Goal: Transaction & Acquisition: Purchase product/service

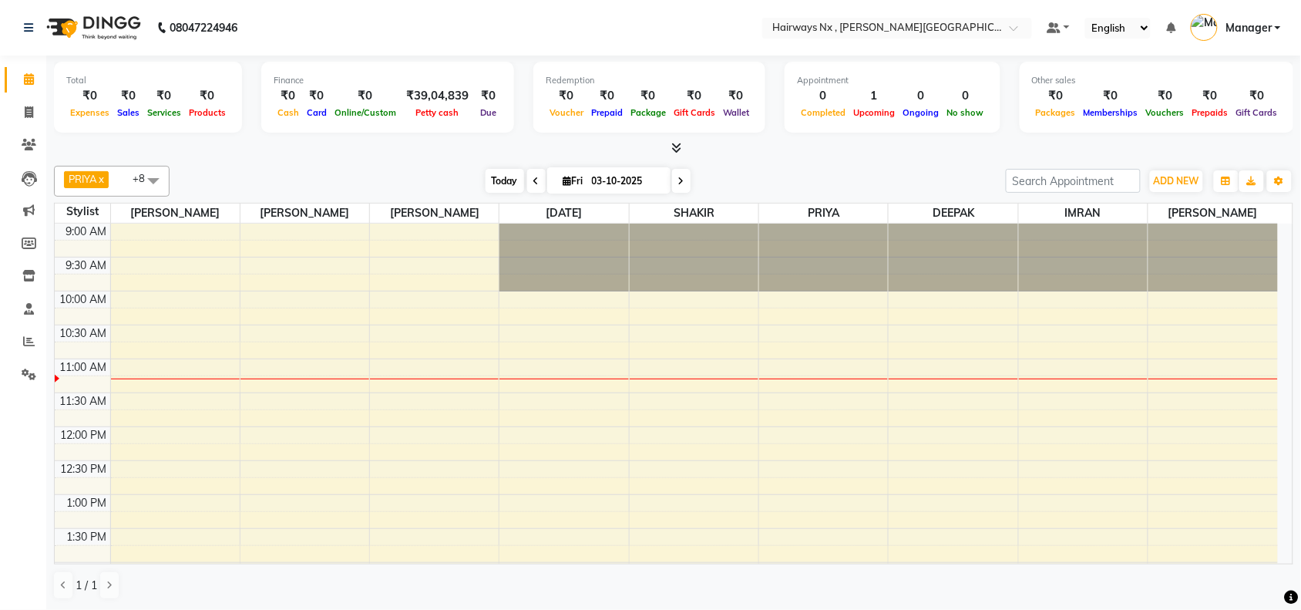
click at [491, 175] on span "Today" at bounding box center [504, 181] width 39 height 24
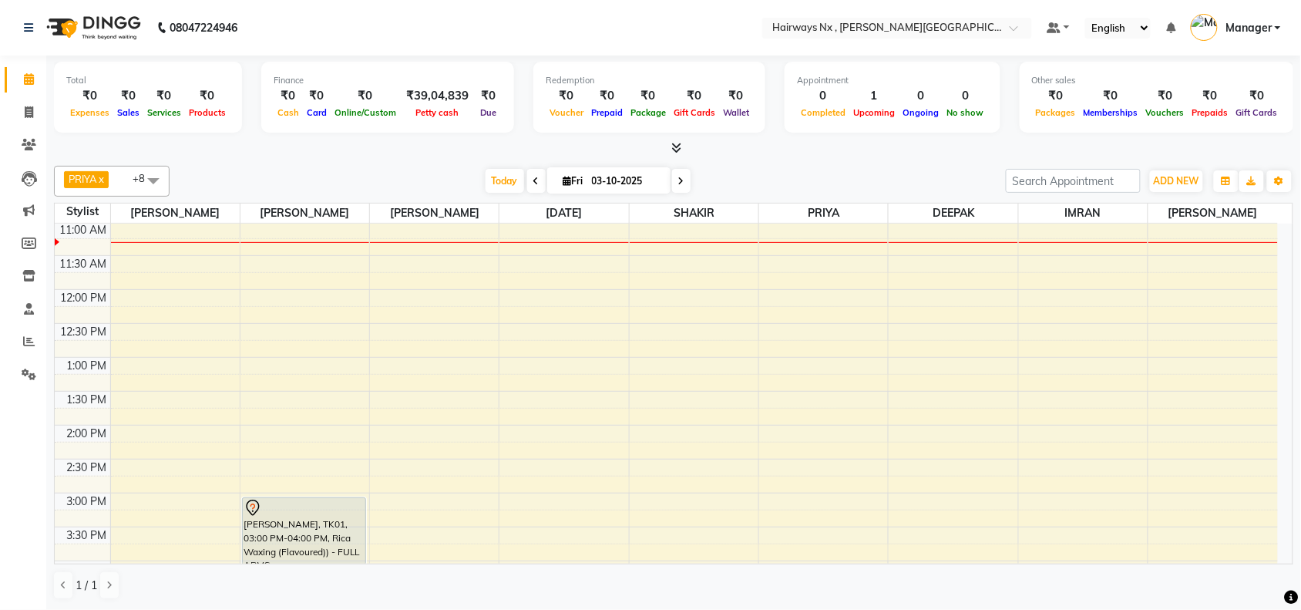
click at [575, 183] on span "Fri" at bounding box center [573, 181] width 28 height 12
select select "10"
select select "2025"
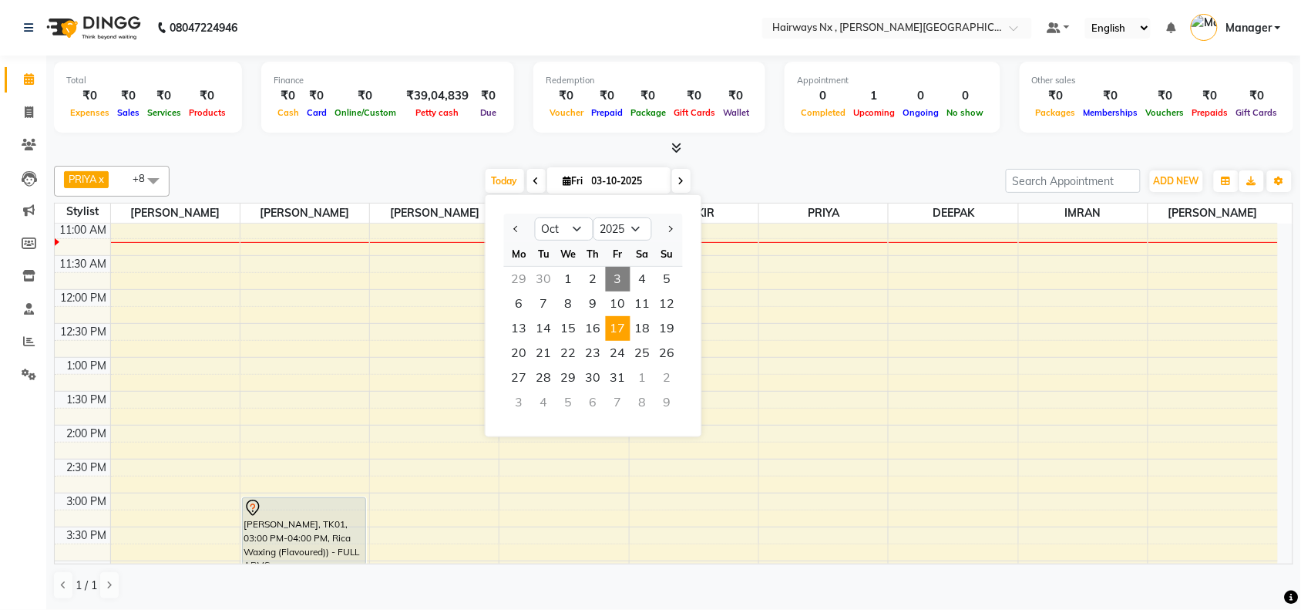
click at [615, 331] on span "17" at bounding box center [618, 328] width 25 height 25
type input "17-10-2025"
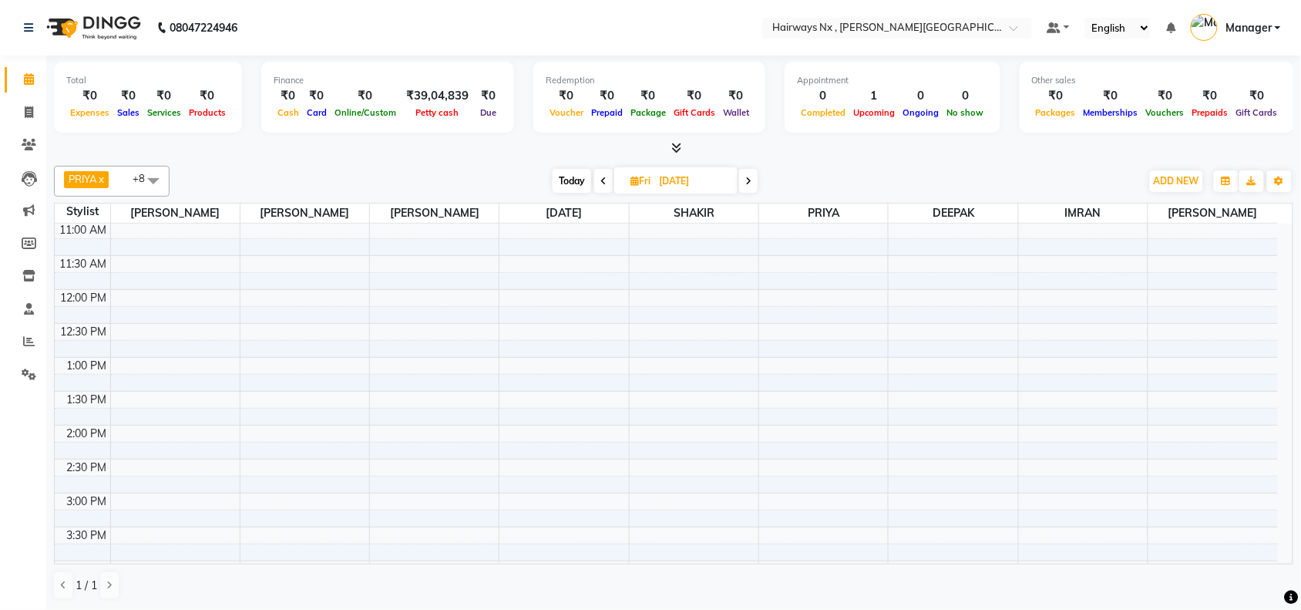
scroll to position [522, 0]
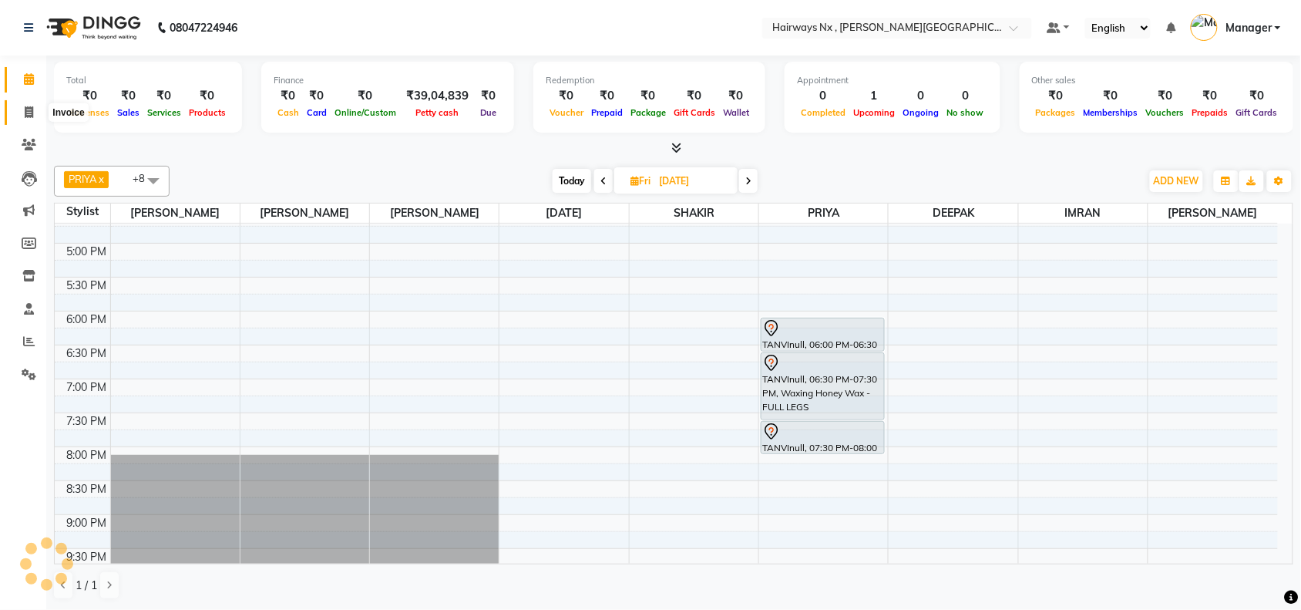
drag, startPoint x: 29, startPoint y: 110, endPoint x: 32, endPoint y: 73, distance: 37.1
click at [29, 110] on icon at bounding box center [29, 112] width 8 height 12
select select "778"
select select "service"
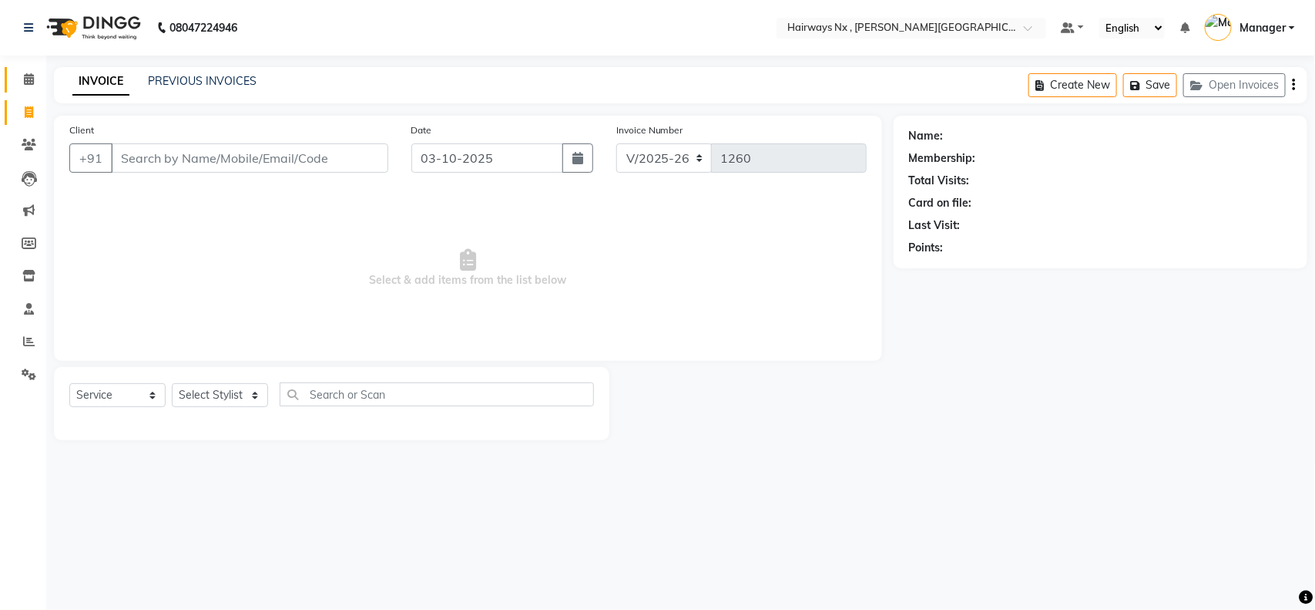
click at [24, 77] on icon at bounding box center [29, 79] width 10 height 12
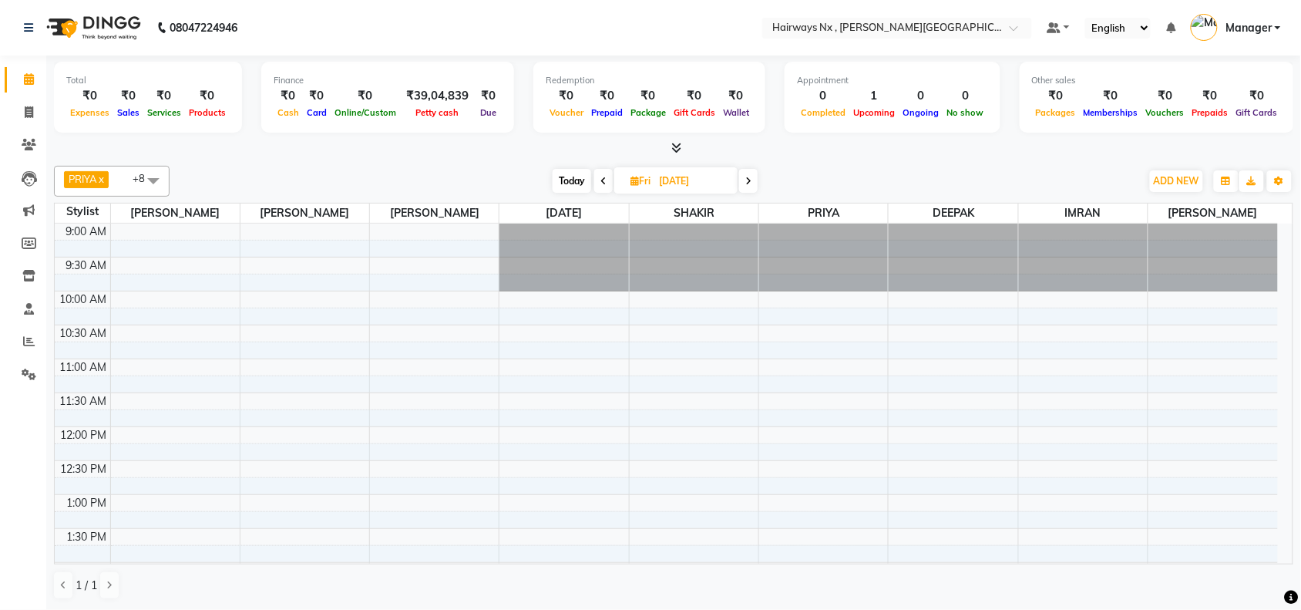
click at [560, 171] on span "Today" at bounding box center [571, 181] width 39 height 24
type input "03-10-2025"
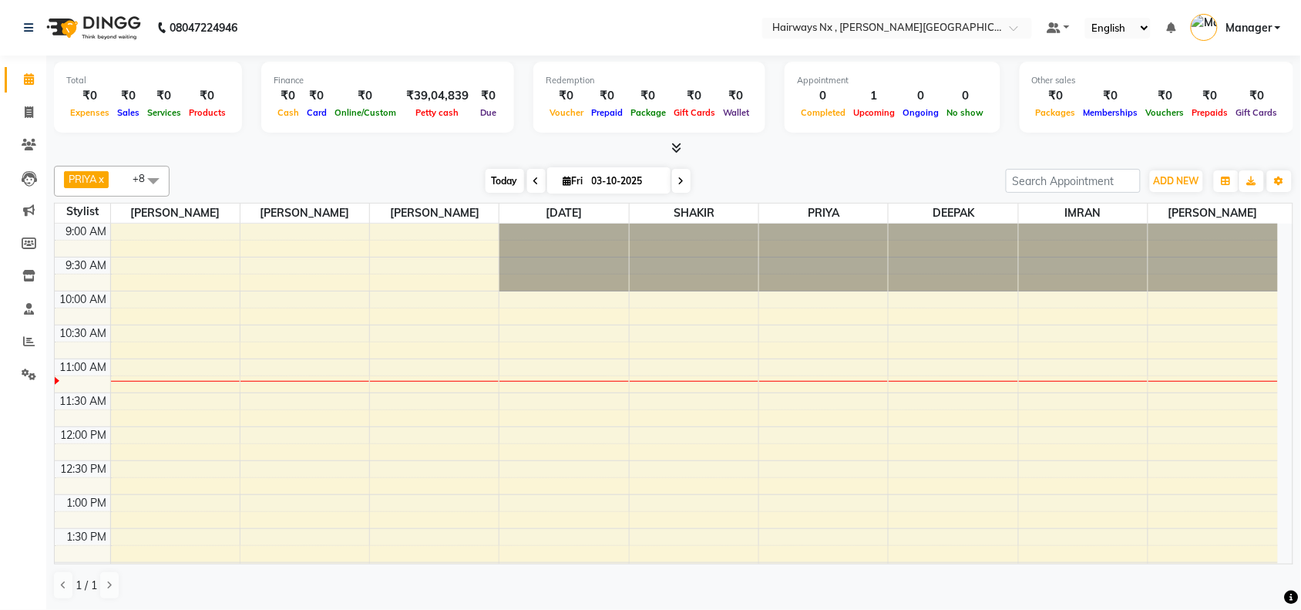
scroll to position [137, 0]
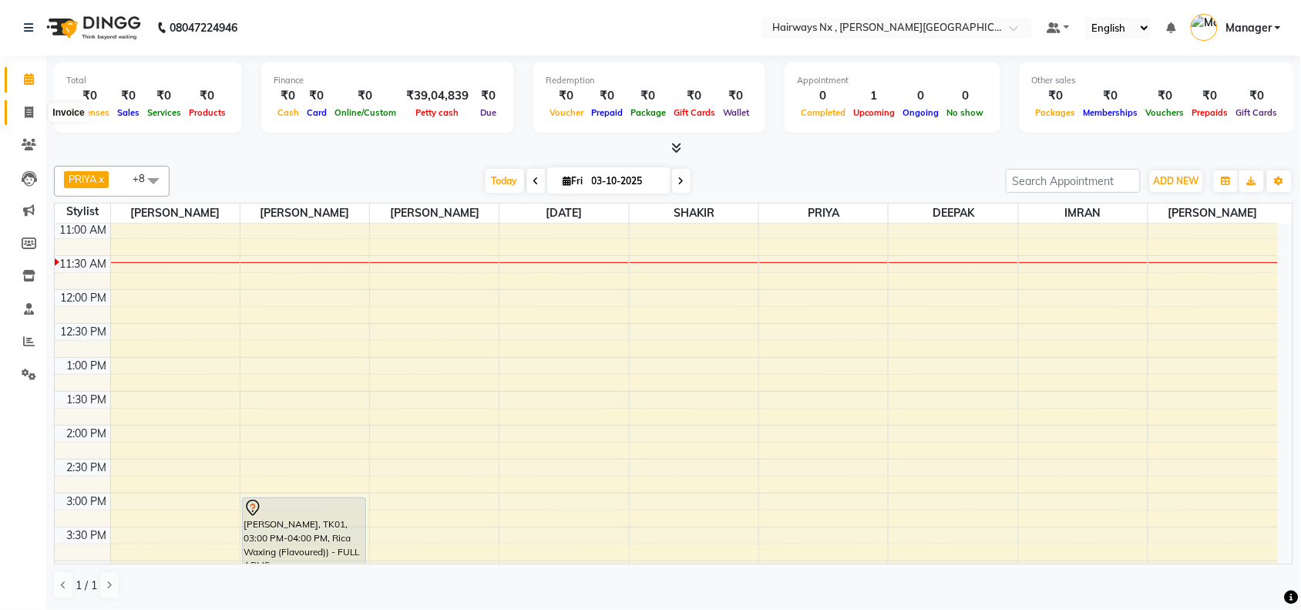
click at [28, 112] on icon at bounding box center [29, 112] width 8 height 12
select select "service"
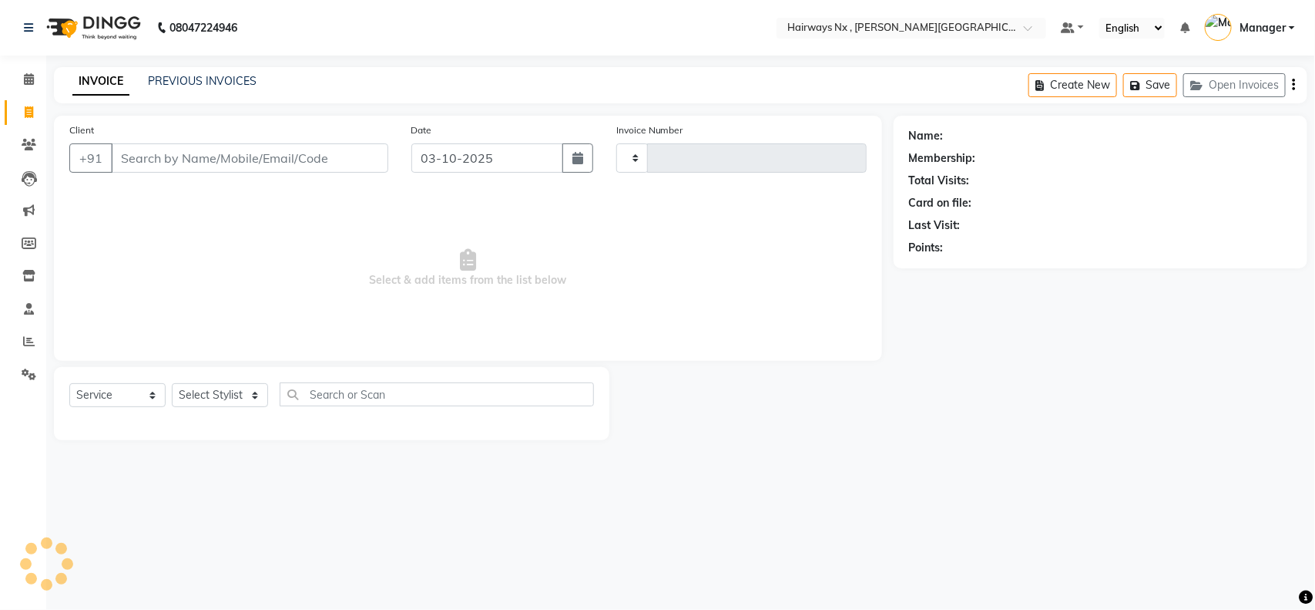
type input "1260"
select select "778"
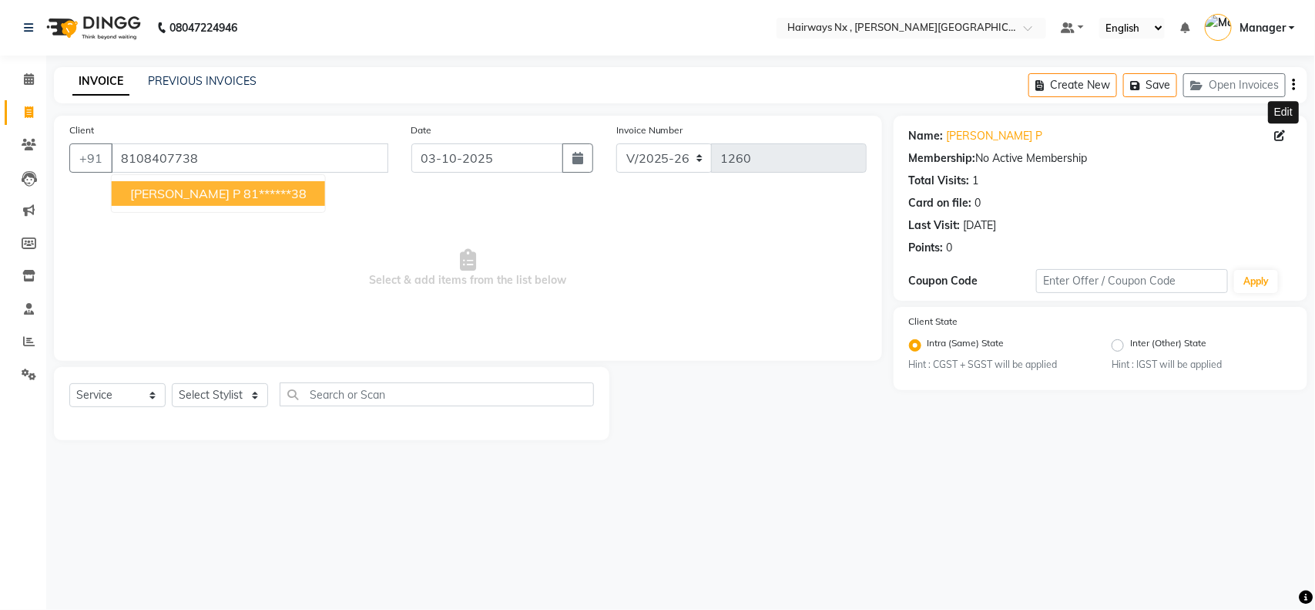
click at [1280, 133] on icon at bounding box center [1280, 135] width 11 height 11
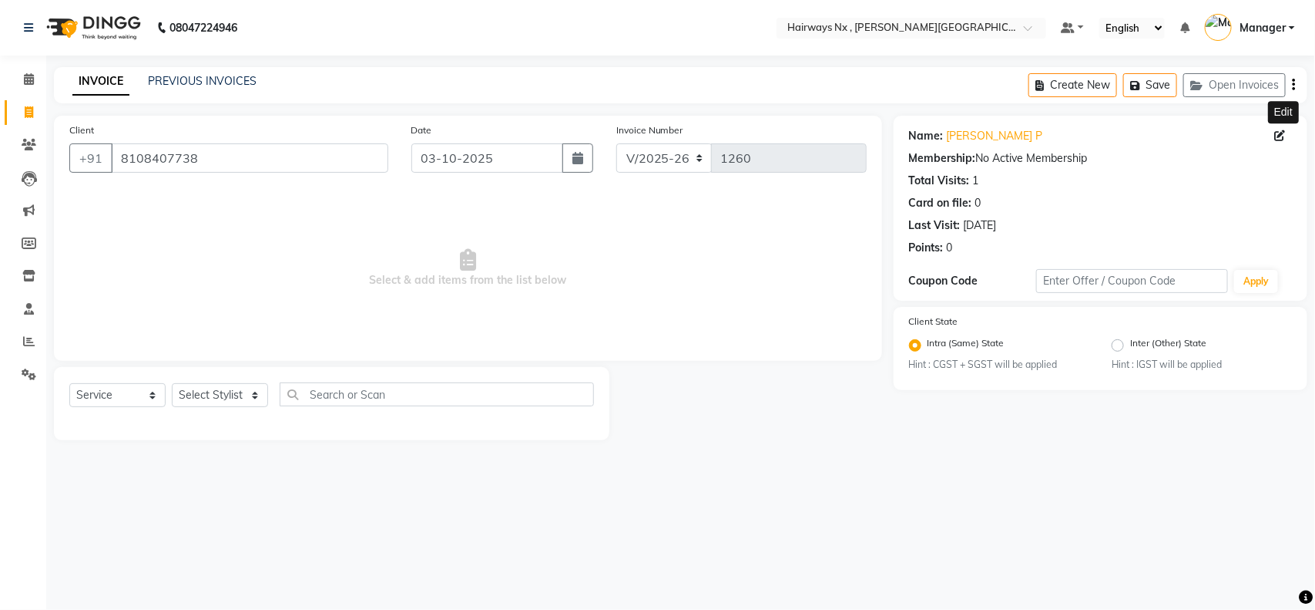
click at [1281, 139] on icon at bounding box center [1280, 135] width 11 height 11
click at [1280, 135] on icon at bounding box center [1280, 135] width 11 height 11
click at [1276, 139] on icon at bounding box center [1280, 135] width 11 height 11
click at [176, 150] on input "8108407738" at bounding box center [249, 157] width 277 height 29
click at [209, 159] on input "8108407738" at bounding box center [249, 157] width 277 height 29
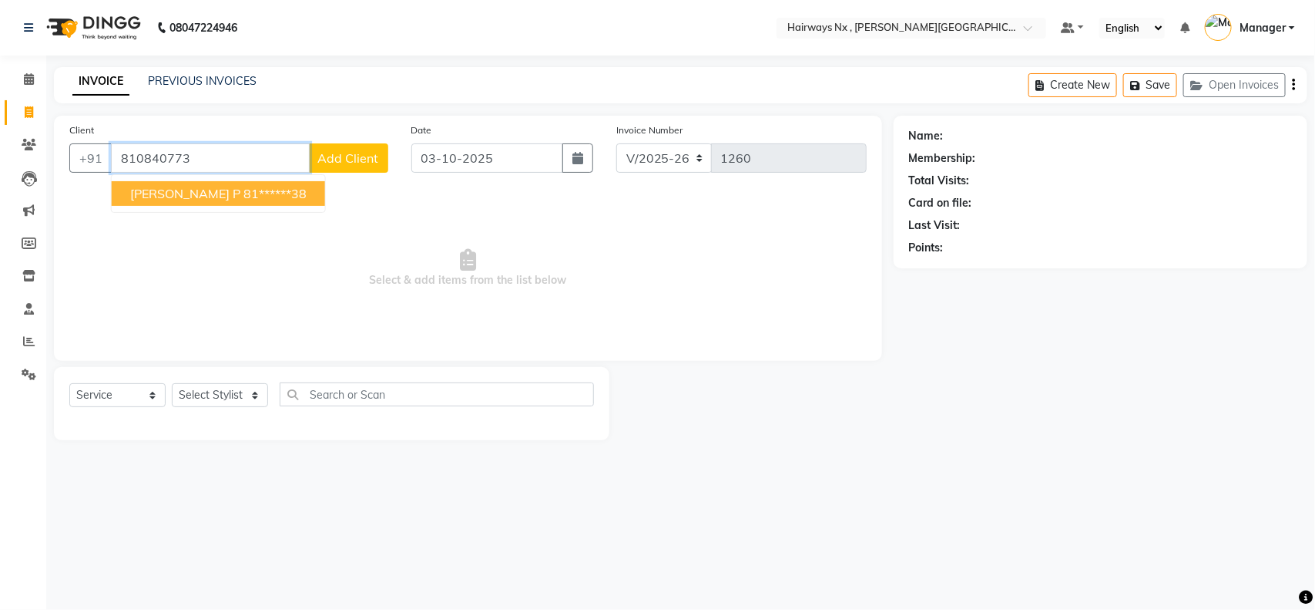
click at [243, 194] on ngb-highlight "81******38" at bounding box center [274, 193] width 63 height 15
type input "81******38"
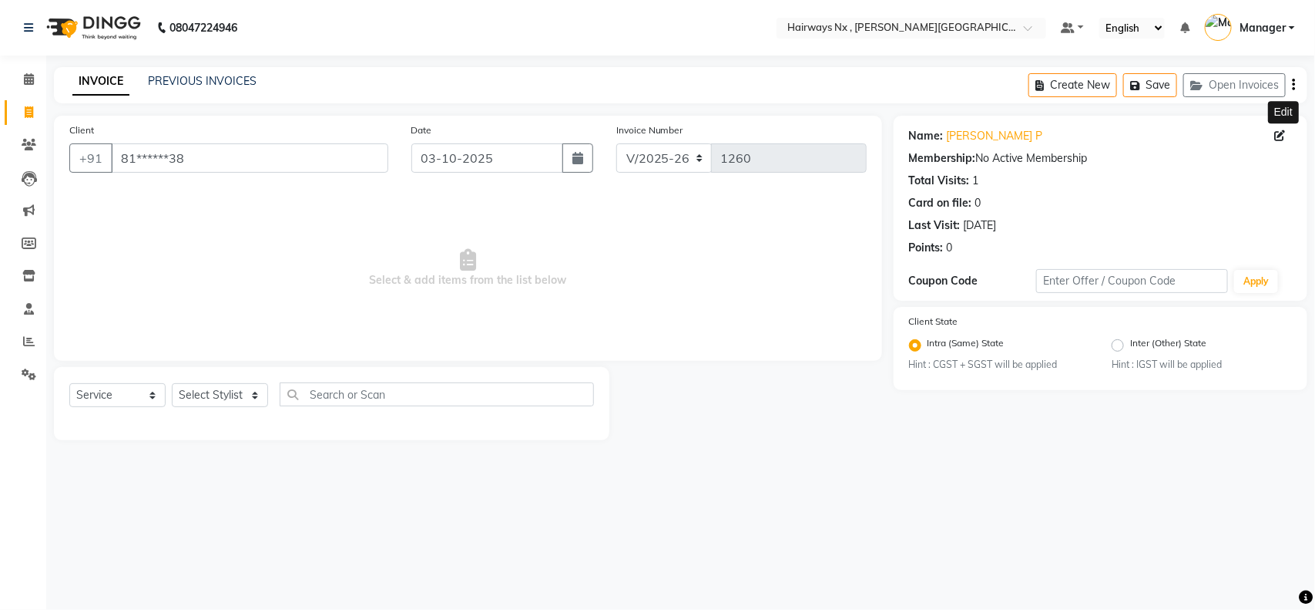
click at [1280, 132] on icon at bounding box center [1280, 135] width 11 height 11
click at [1284, 135] on icon at bounding box center [1280, 135] width 11 height 11
click at [1278, 135] on icon at bounding box center [1280, 135] width 11 height 11
click at [1277, 133] on icon at bounding box center [1280, 135] width 11 height 11
drag, startPoint x: 1277, startPoint y: 133, endPoint x: 1242, endPoint y: 140, distance: 35.5
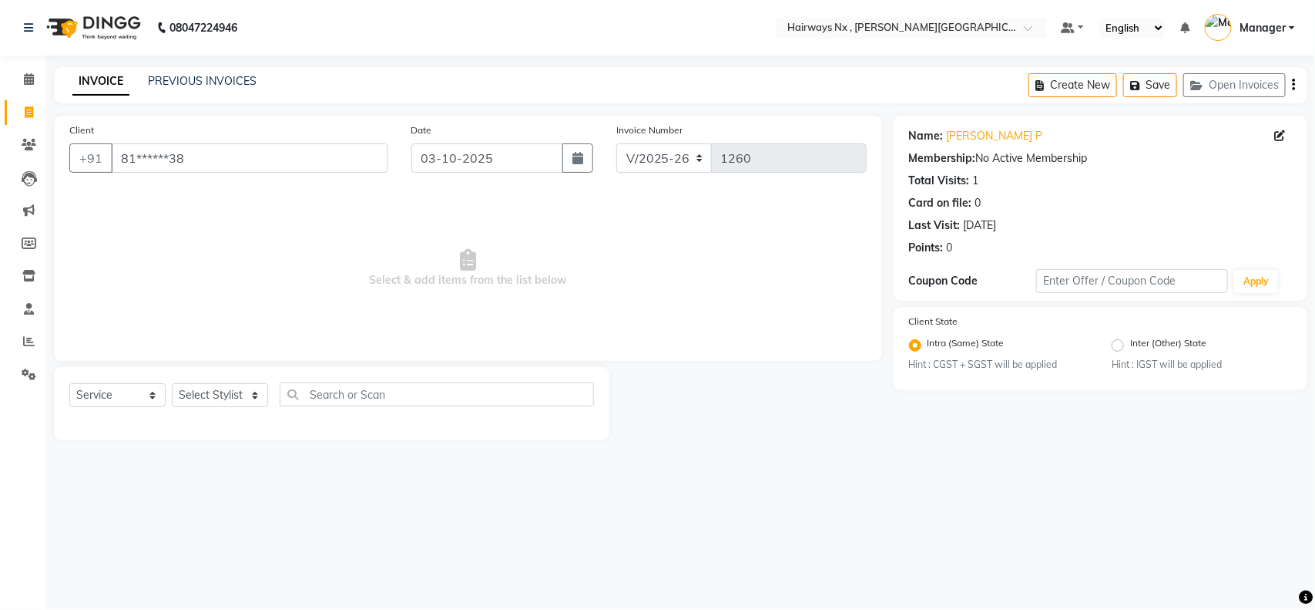
drag, startPoint x: 1242, startPoint y: 140, endPoint x: 1291, endPoint y: 164, distance: 54.8
click at [1291, 164] on div "Membership: No Active Membership" at bounding box center [1100, 158] width 383 height 16
click at [1276, 135] on icon at bounding box center [1280, 135] width 11 height 11
drag, startPoint x: 1276, startPoint y: 136, endPoint x: 734, endPoint y: 482, distance: 643.2
click at [734, 482] on div "08047224946 Select Location × Hairways Nx , Madhur Colony Default Panel My Pane…" at bounding box center [657, 305] width 1315 height 610
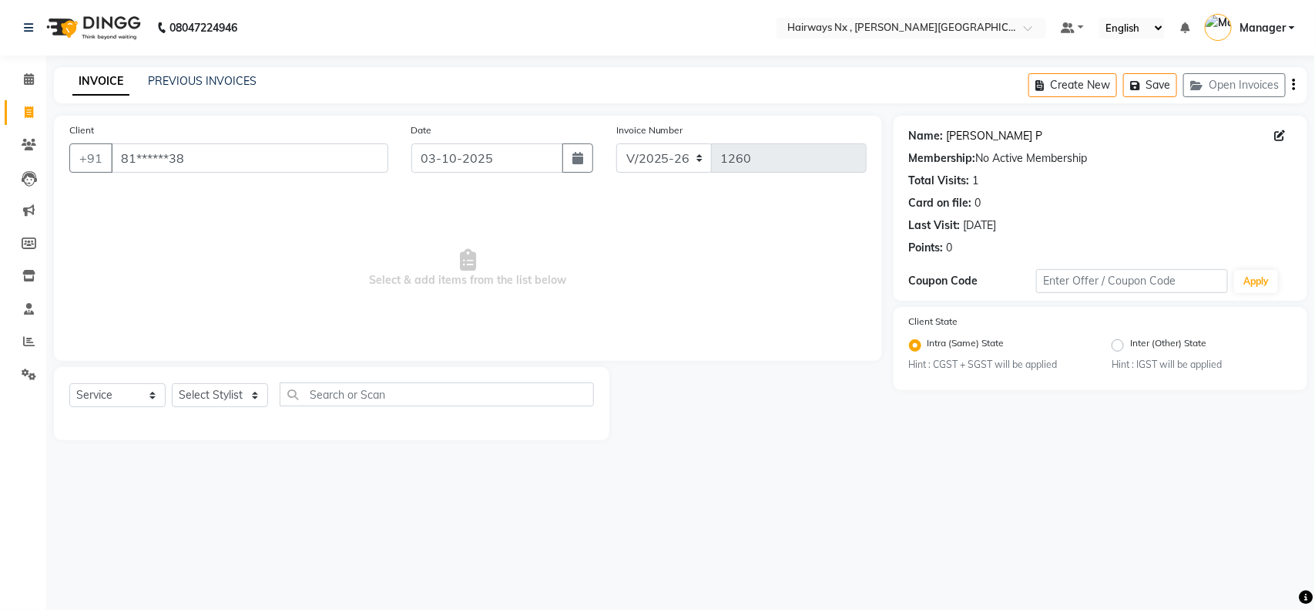
click at [969, 133] on link "[PERSON_NAME] P" at bounding box center [995, 136] width 96 height 16
click at [29, 79] on icon at bounding box center [29, 79] width 10 height 12
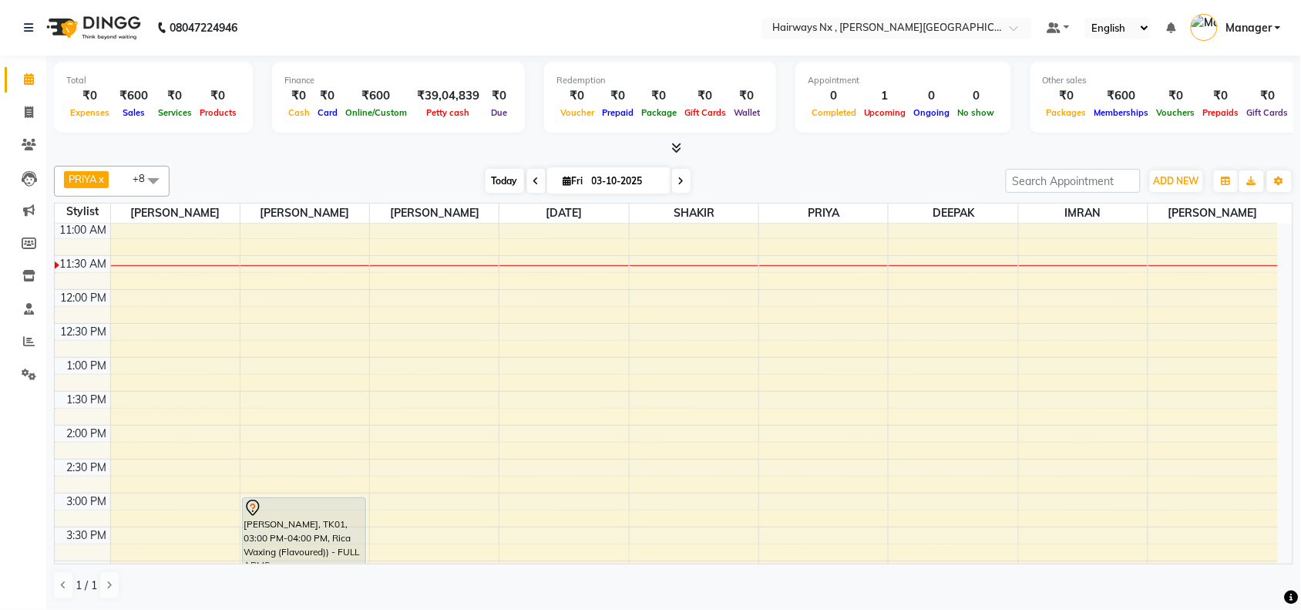
click at [494, 180] on span "Today" at bounding box center [504, 181] width 39 height 24
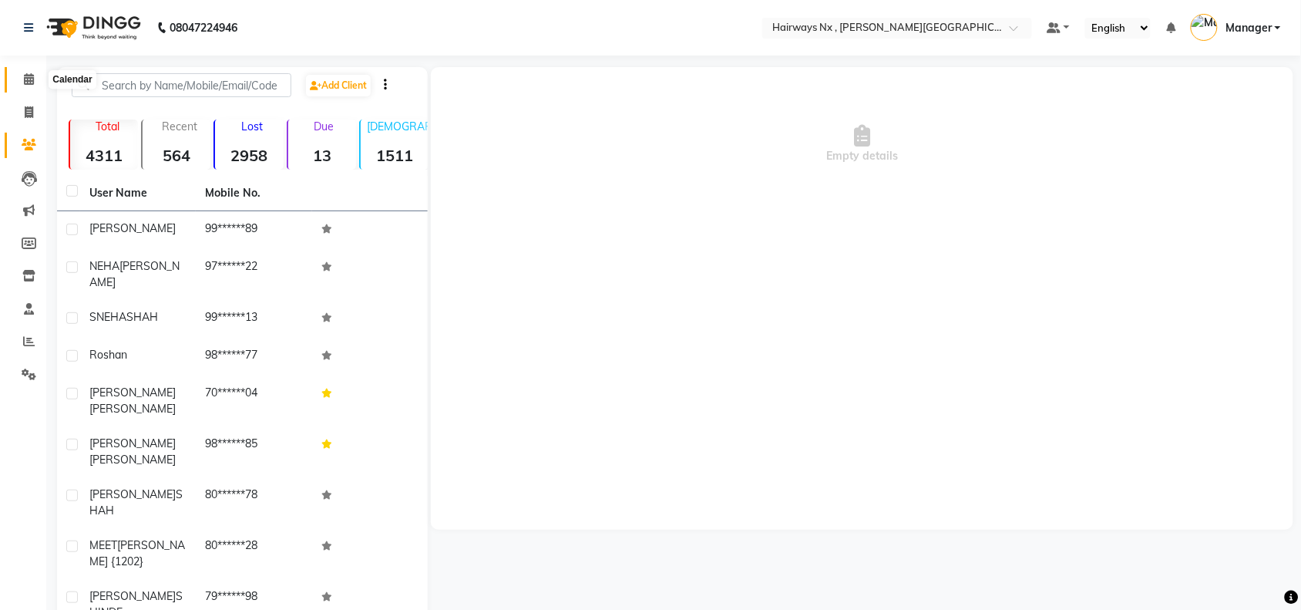
click at [28, 81] on icon at bounding box center [29, 79] width 10 height 12
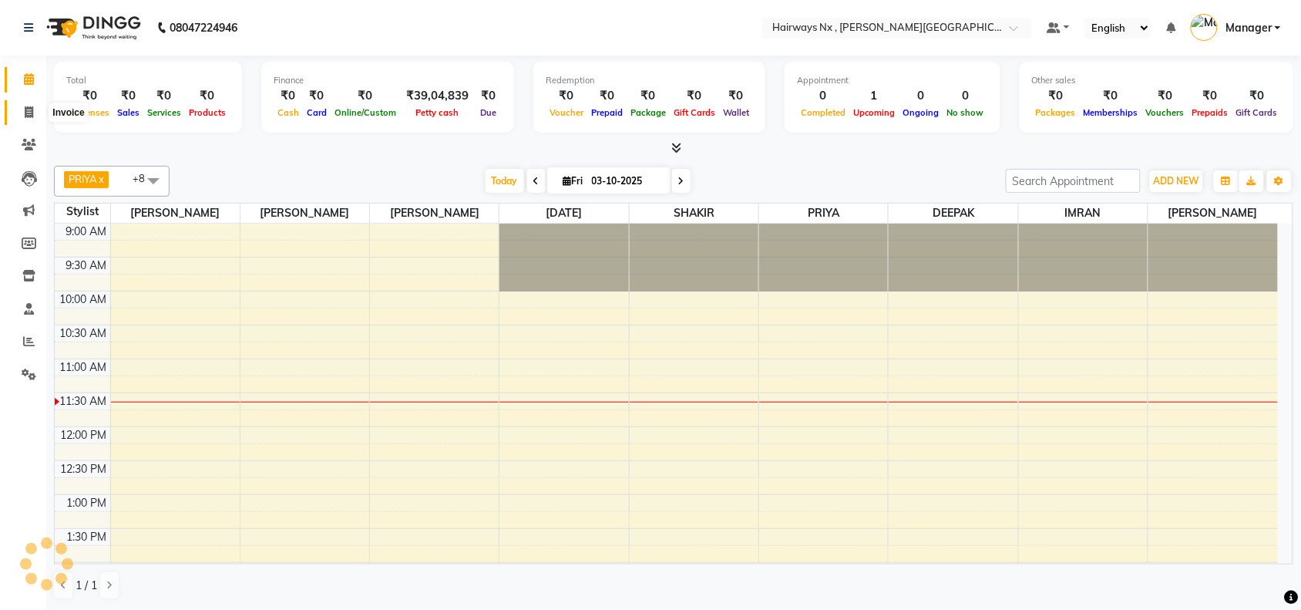
click at [29, 112] on icon at bounding box center [29, 112] width 8 height 12
select select "service"
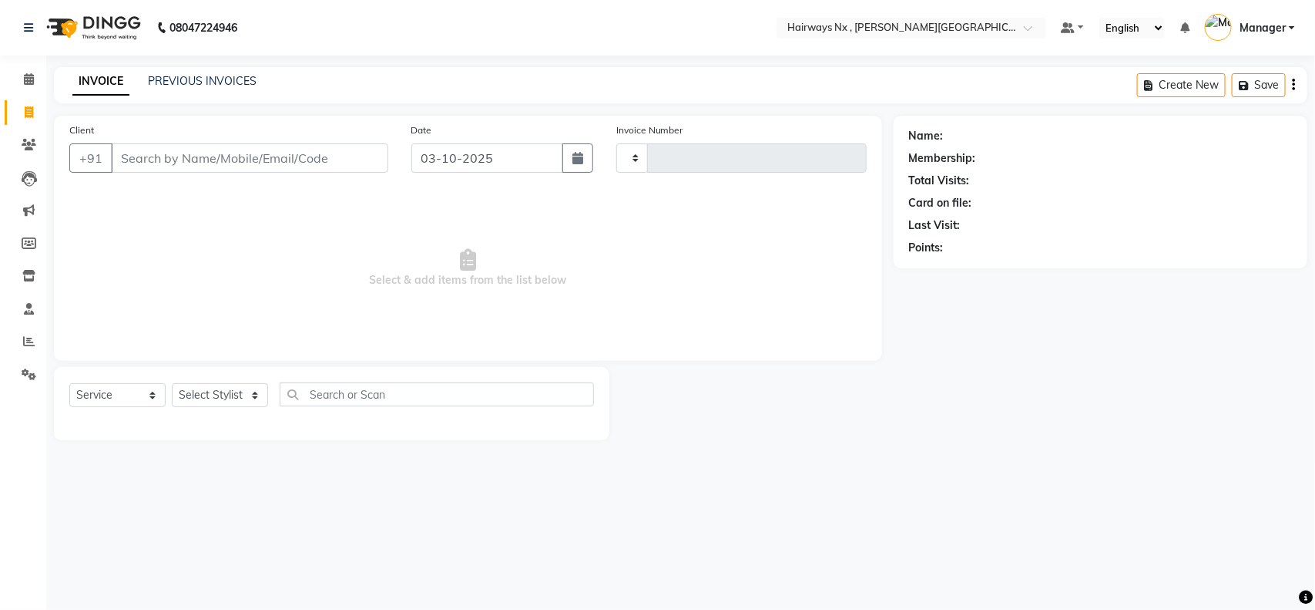
type input "1260"
select select "778"
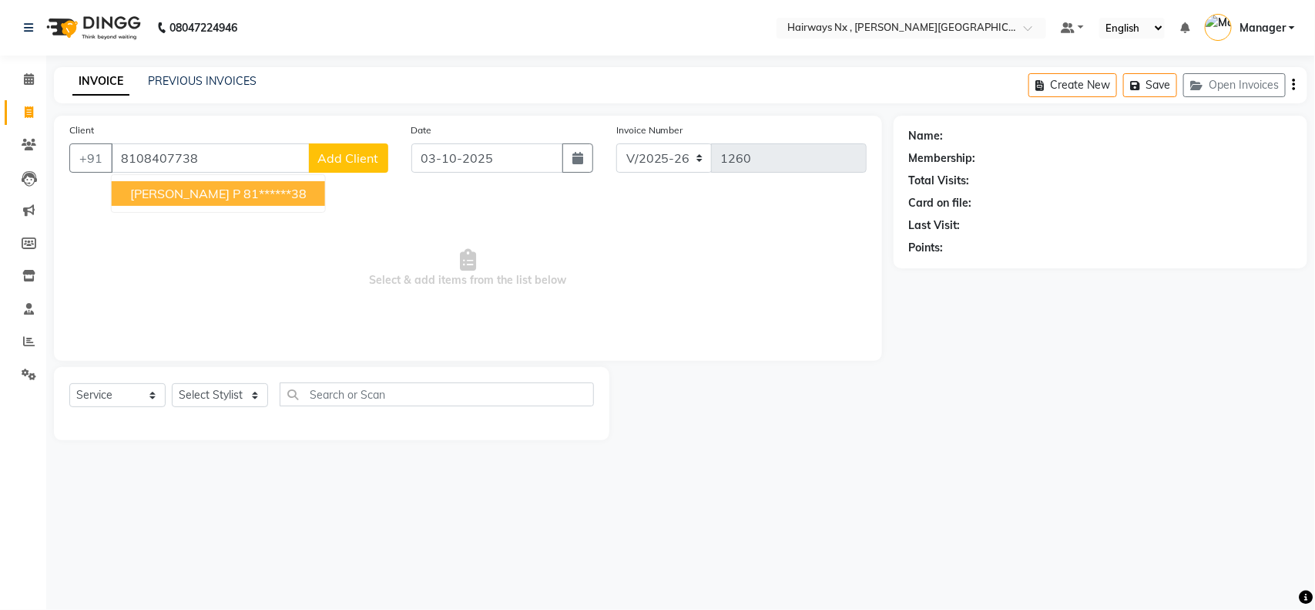
type input "8108407738"
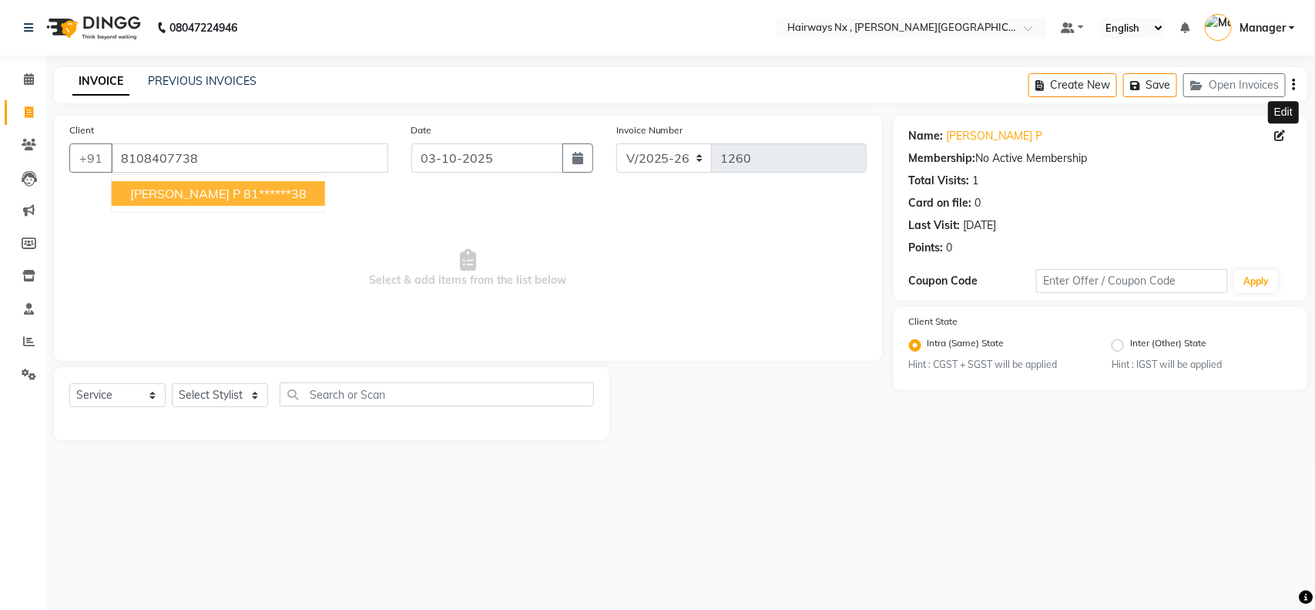
click at [1281, 135] on icon at bounding box center [1280, 135] width 11 height 11
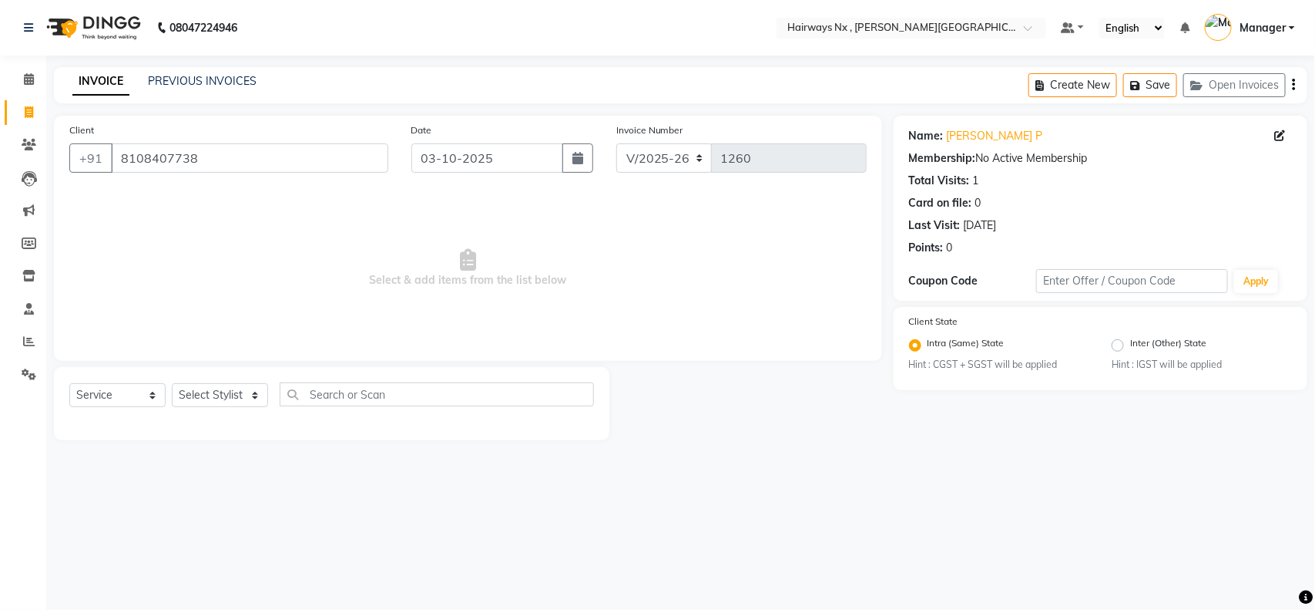
click at [996, 129] on div "Name: Pratik P" at bounding box center [1100, 136] width 383 height 16
click at [987, 136] on div "Name: Pratik P" at bounding box center [1100, 136] width 383 height 16
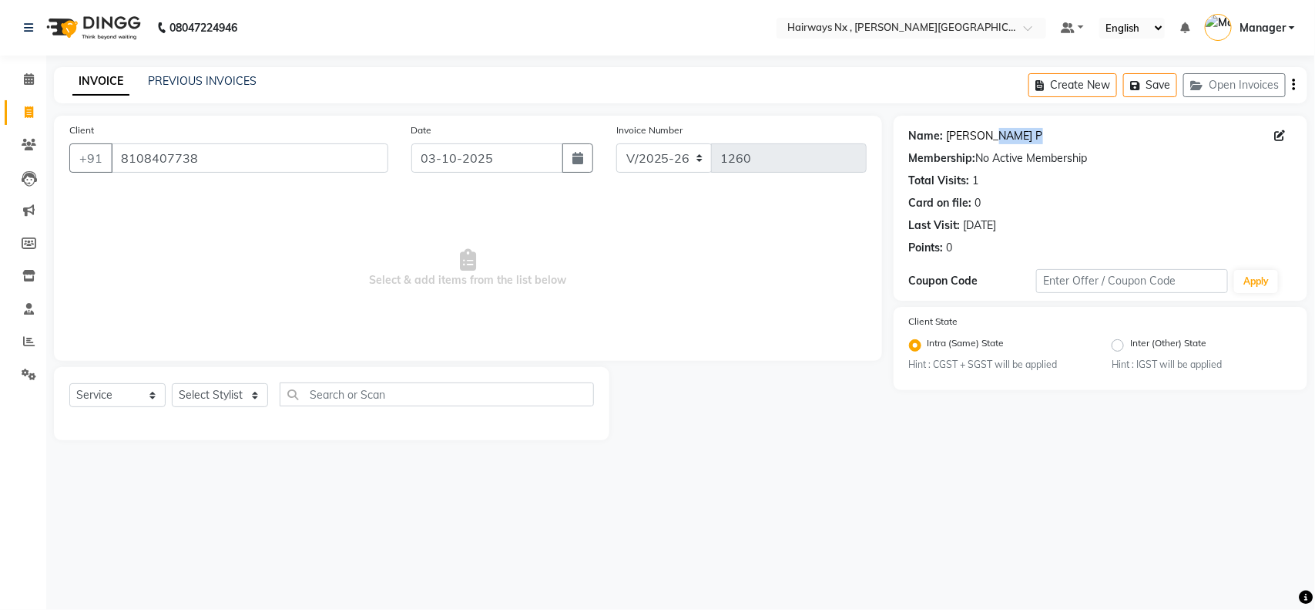
click at [982, 136] on link "[PERSON_NAME] P" at bounding box center [995, 136] width 96 height 16
click at [29, 78] on icon at bounding box center [29, 79] width 10 height 12
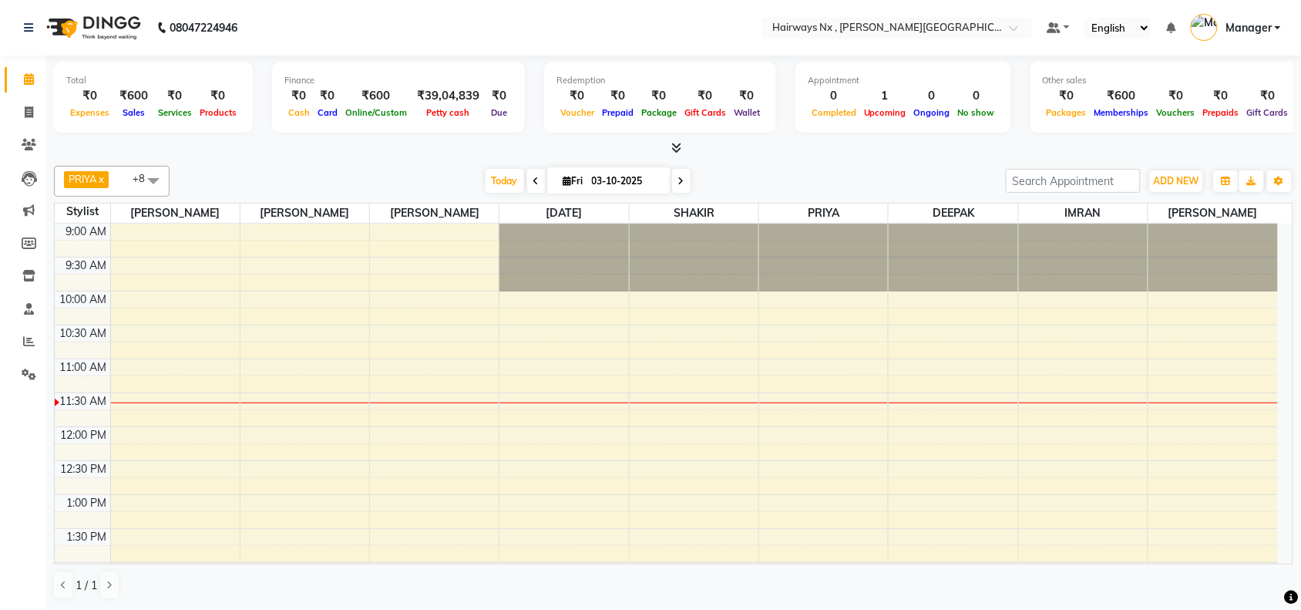
drag, startPoint x: 501, startPoint y: 178, endPoint x: 541, endPoint y: 172, distance: 40.5
click at [502, 178] on span "Today" at bounding box center [504, 181] width 39 height 24
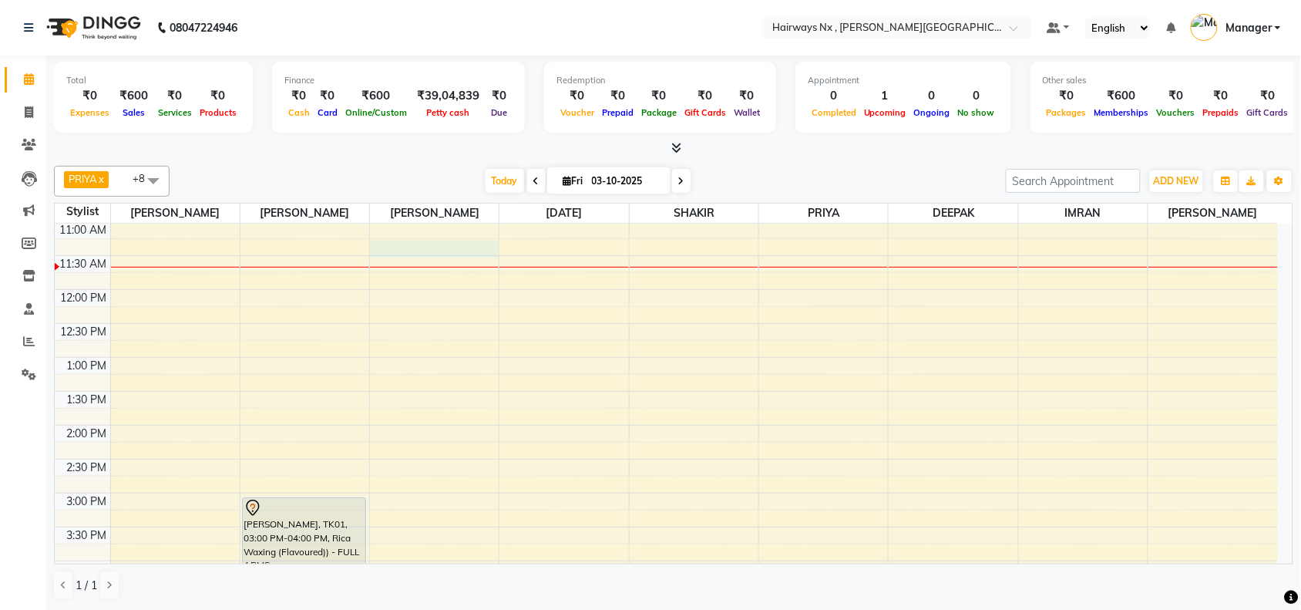
click at [449, 254] on div "9:00 AM 9:30 AM 10:00 AM 10:30 AM 11:00 AM 11:30 AM 12:00 PM 12:30 PM 1:00 PM 1…" at bounding box center [666, 560] width 1223 height 949
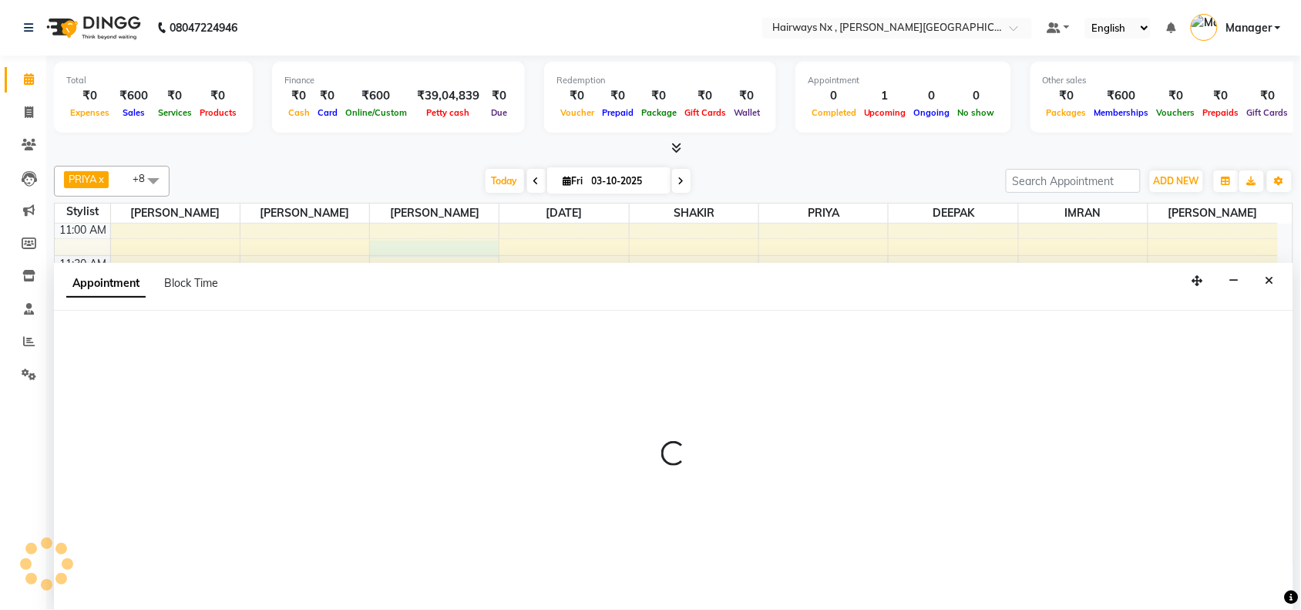
scroll to position [1, 0]
select select "12973"
select select "675"
select select "tentative"
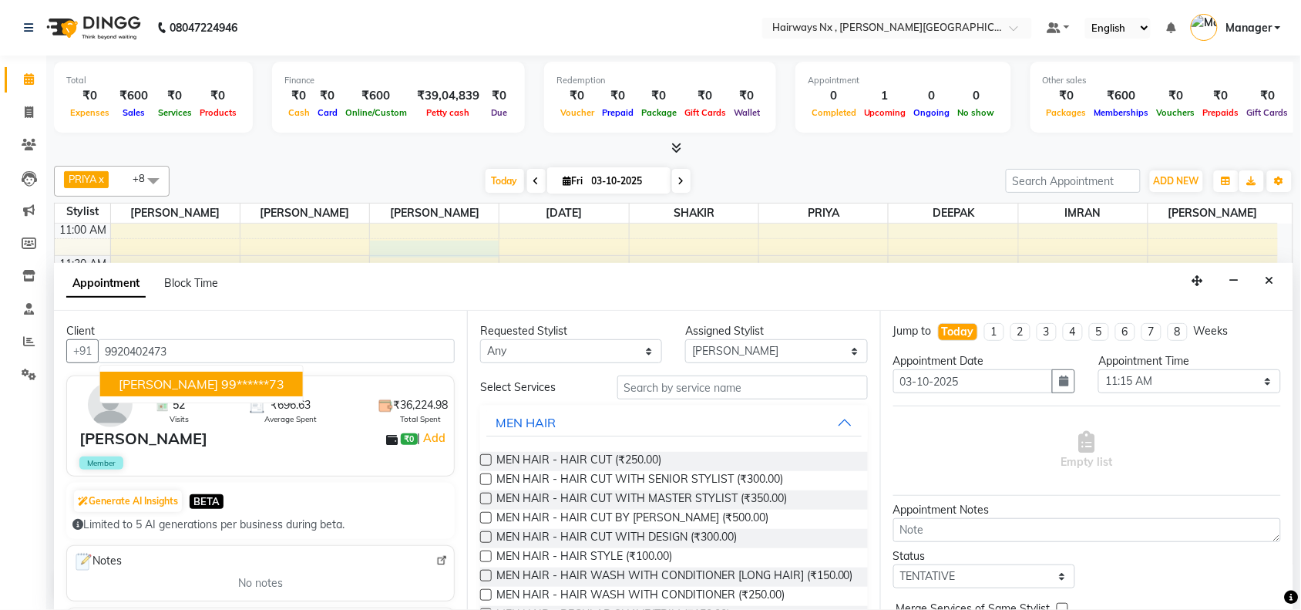
click at [150, 378] on span "PRATIK" at bounding box center [168, 383] width 99 height 15
type input "99******73"
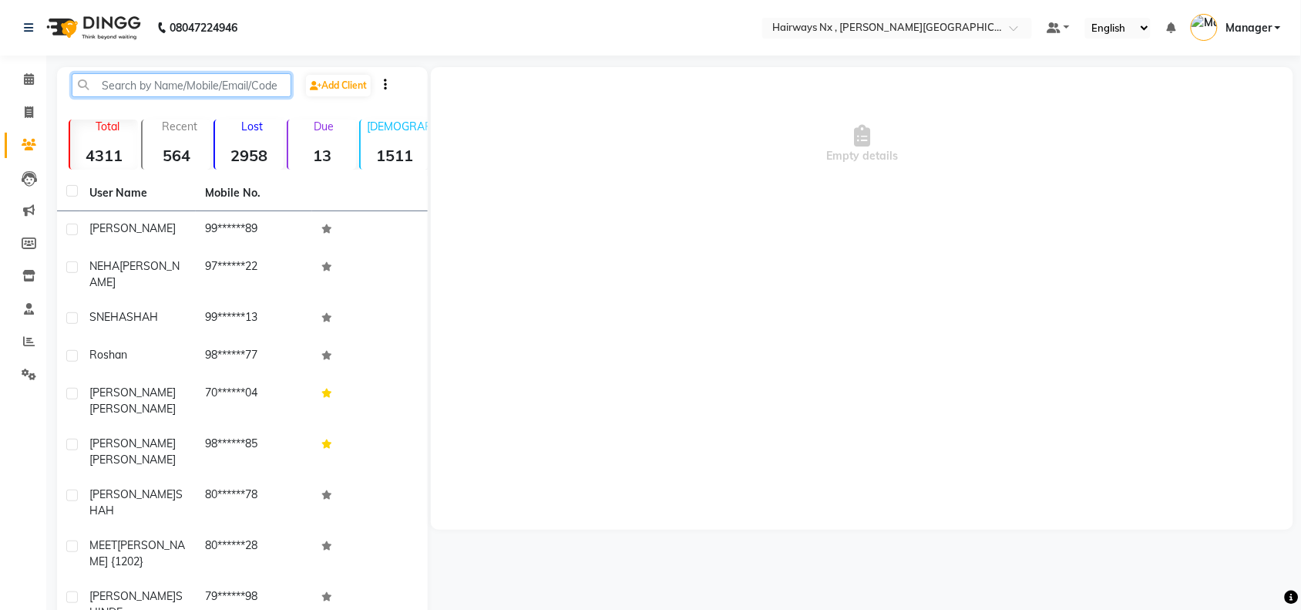
click at [180, 82] on input "text" at bounding box center [182, 85] width 220 height 24
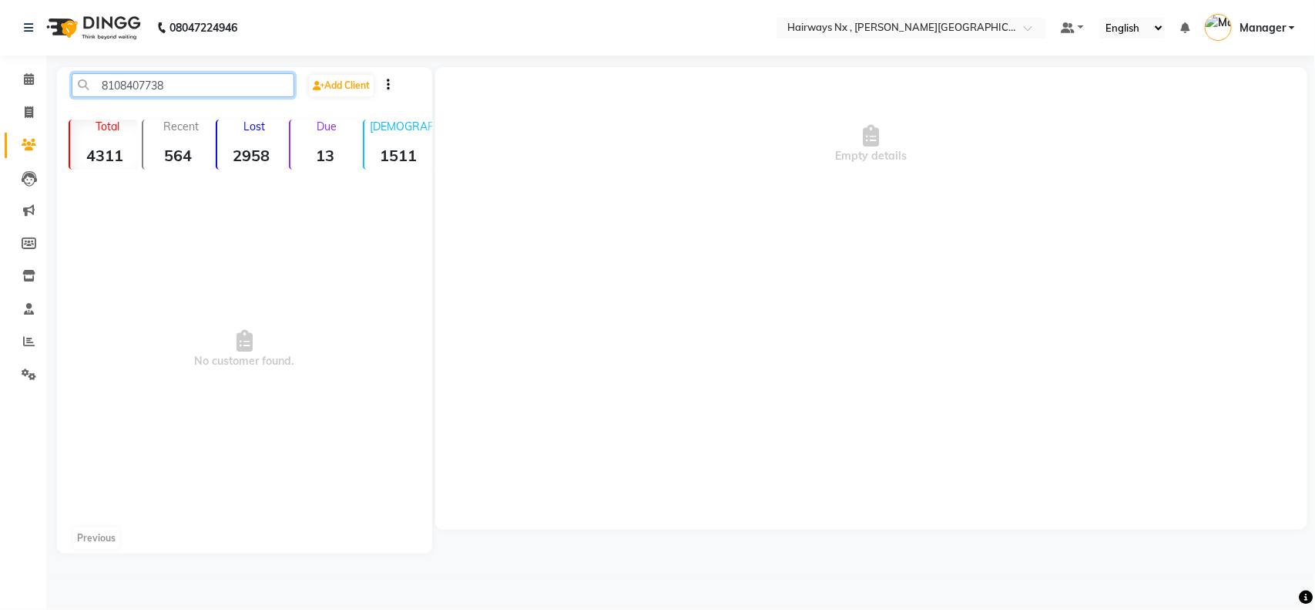
click at [133, 79] on input "8108407738" at bounding box center [183, 85] width 223 height 24
type input "8108407738"
click at [22, 116] on span at bounding box center [28, 113] width 27 height 18
select select "service"
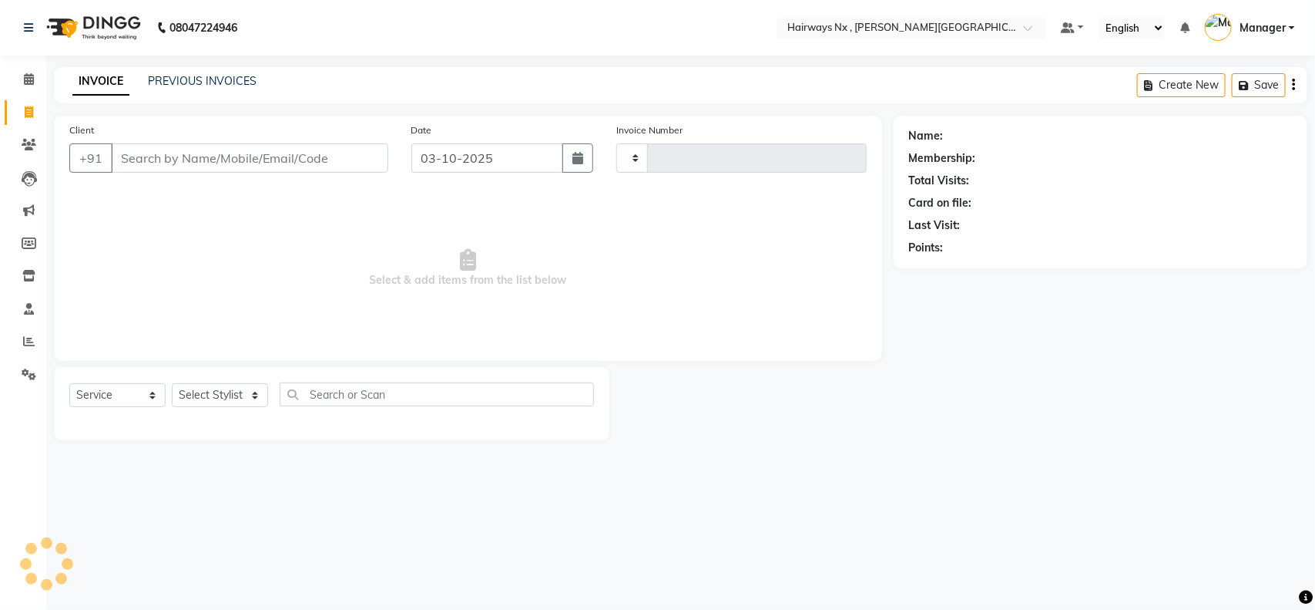
type input "1260"
select select "778"
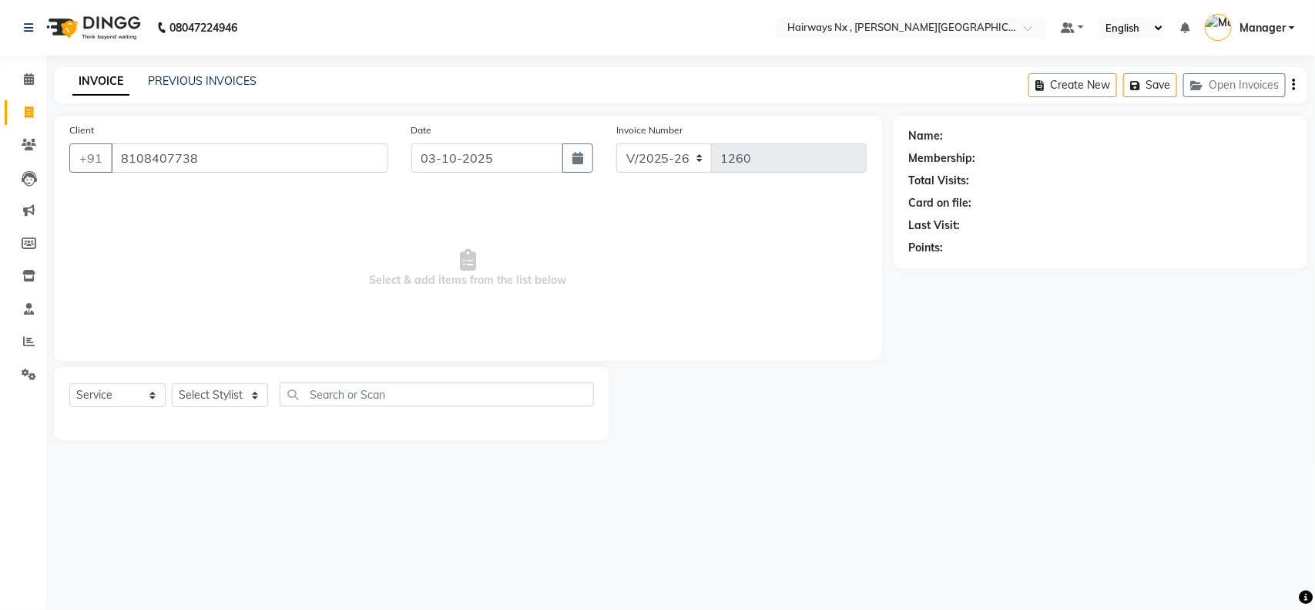
type input "8108407738"
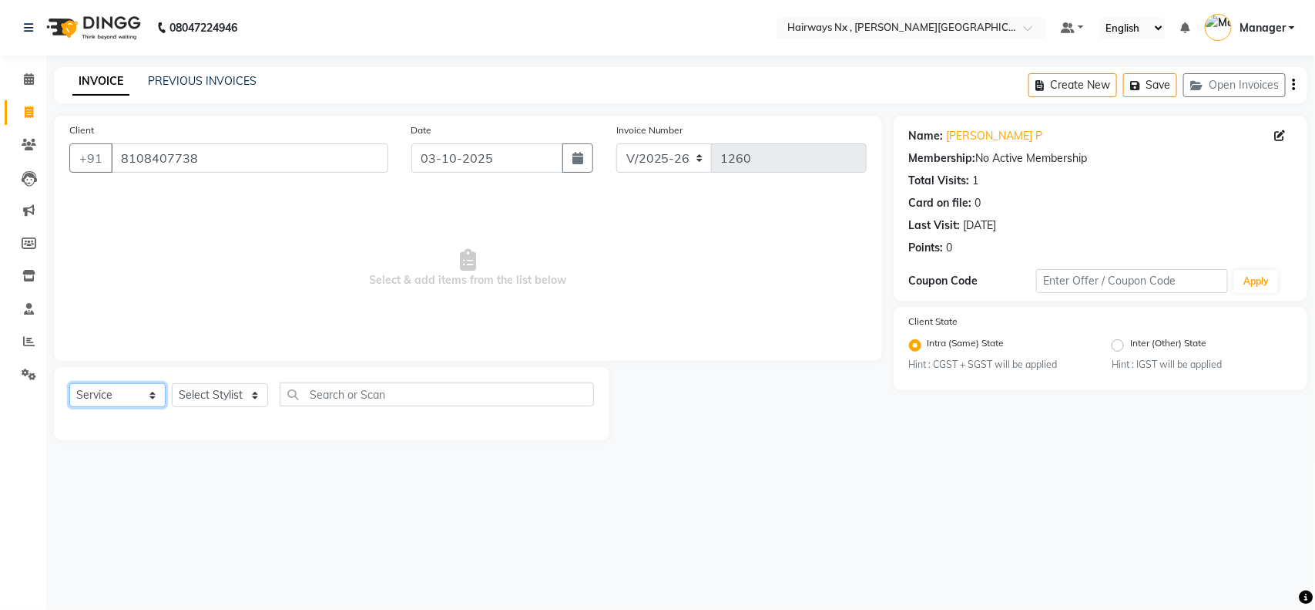
click at [109, 395] on select "Select Service Product Membership Package Voucher Prepaid Gift Card" at bounding box center [117, 395] width 96 height 24
select select "membership"
click at [69, 383] on select "Select Service Product Membership Package Voucher Prepaid Gift Card" at bounding box center [117, 395] width 96 height 24
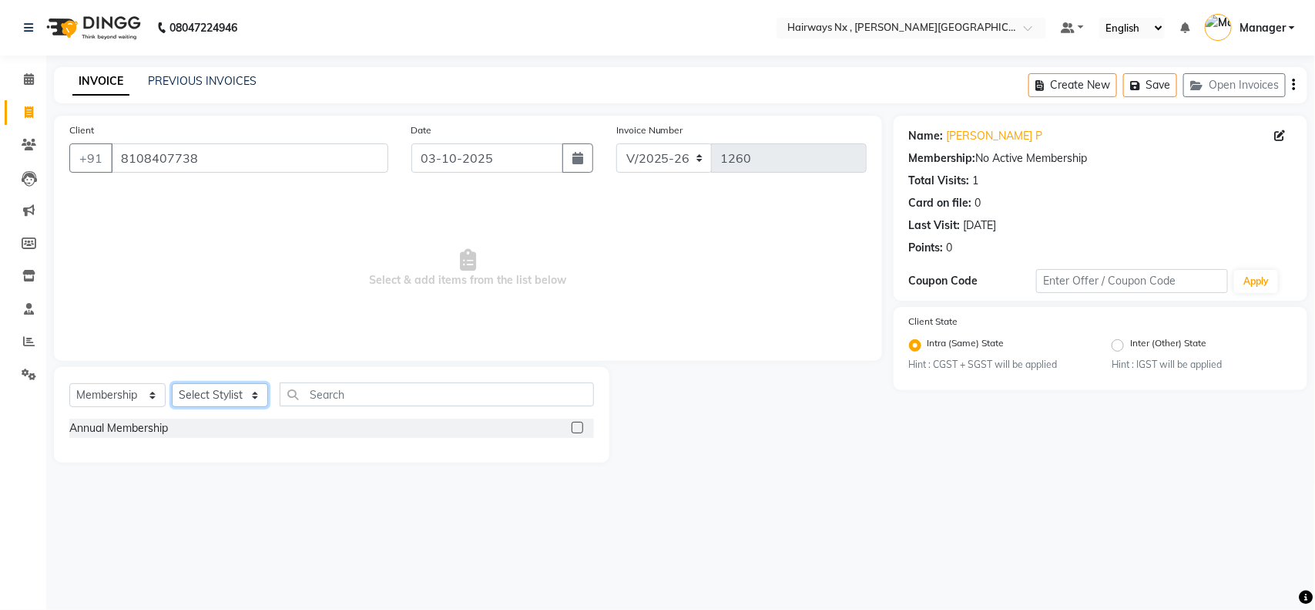
click at [221, 397] on select "Select Stylist [PERSON_NAME] DEEPAK [PERSON_NAME] [PERSON_NAME] Manager [PERSON…" at bounding box center [220, 395] width 96 height 24
select select "67654"
click at [172, 383] on select "Select Stylist [PERSON_NAME] DEEPAK [PERSON_NAME] [PERSON_NAME] Manager [PERSON…" at bounding box center [220, 395] width 96 height 24
click at [580, 426] on label at bounding box center [578, 427] width 12 height 12
click at [580, 426] on input "checkbox" at bounding box center [577, 428] width 10 height 10
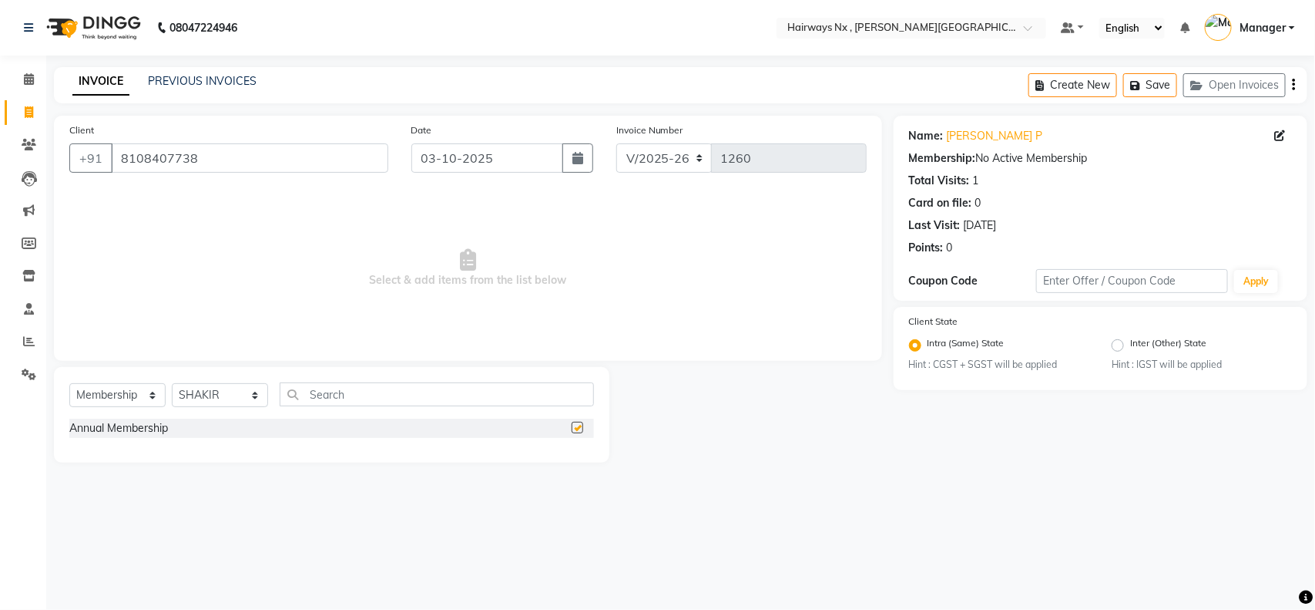
select select "select"
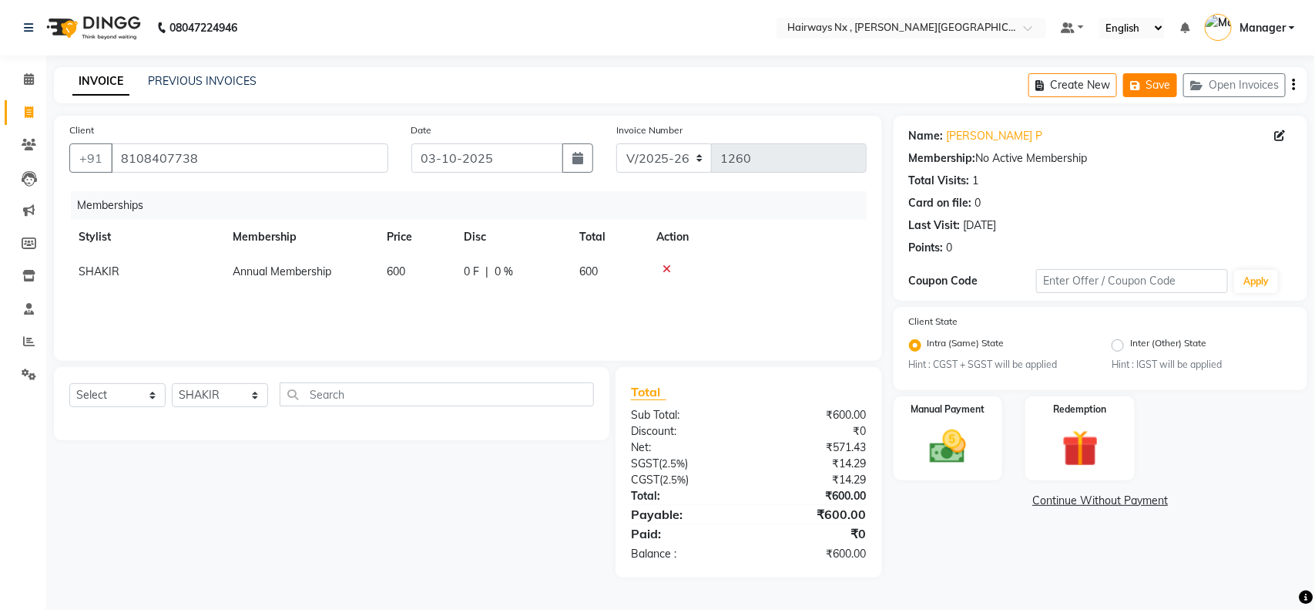
click at [1167, 86] on button "Save" at bounding box center [1150, 85] width 54 height 24
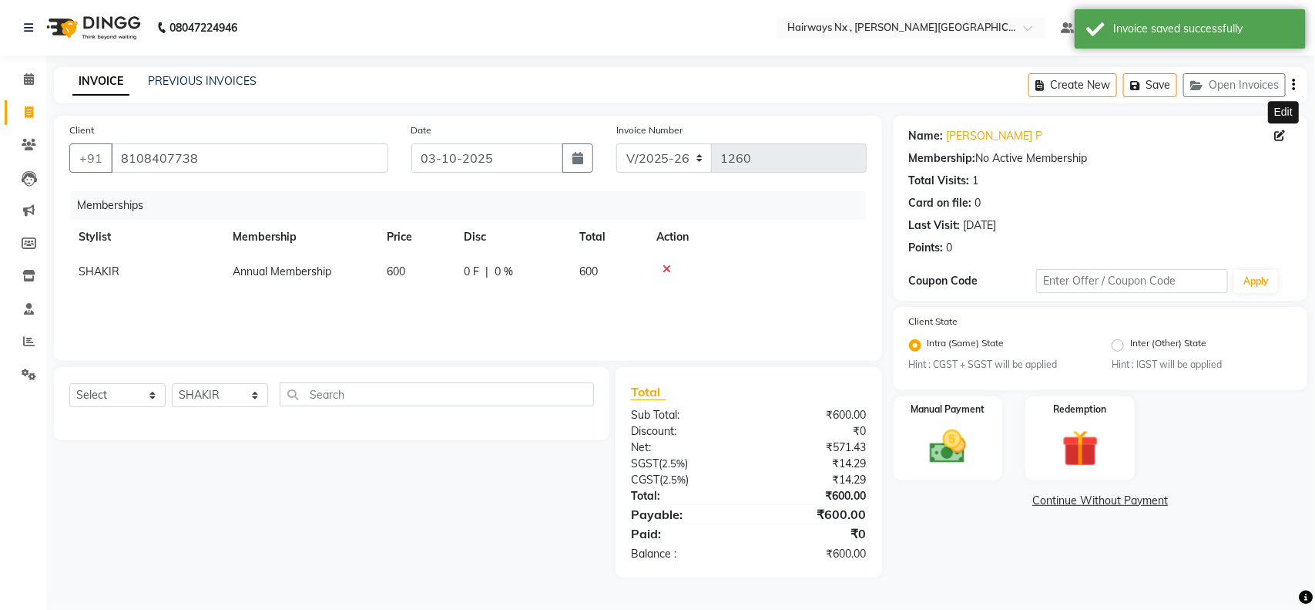
click at [1281, 133] on icon at bounding box center [1280, 135] width 11 height 11
click at [966, 439] on img at bounding box center [948, 446] width 61 height 43
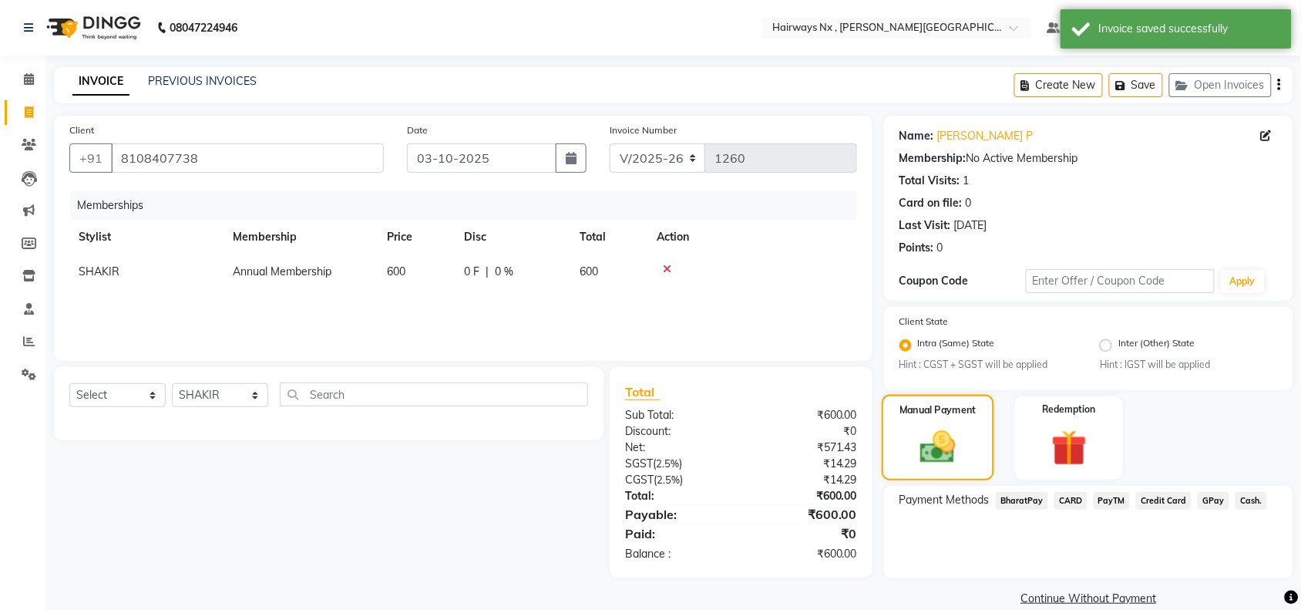
scroll to position [22, 0]
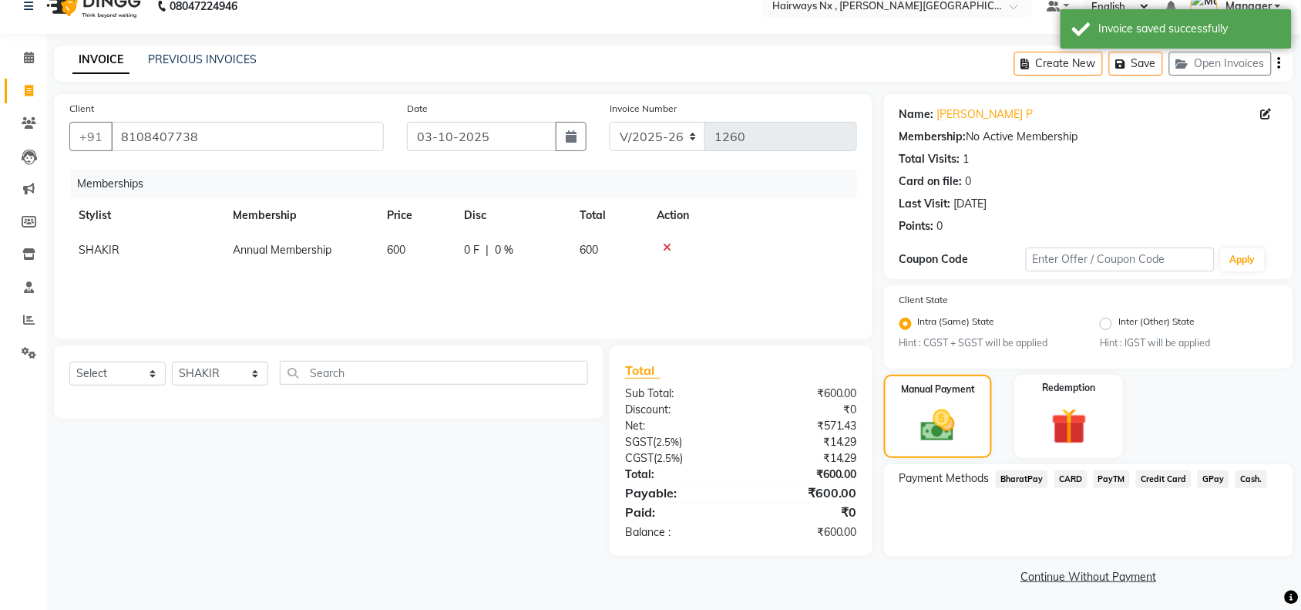
click at [1216, 476] on span "GPay" at bounding box center [1213, 479] width 32 height 18
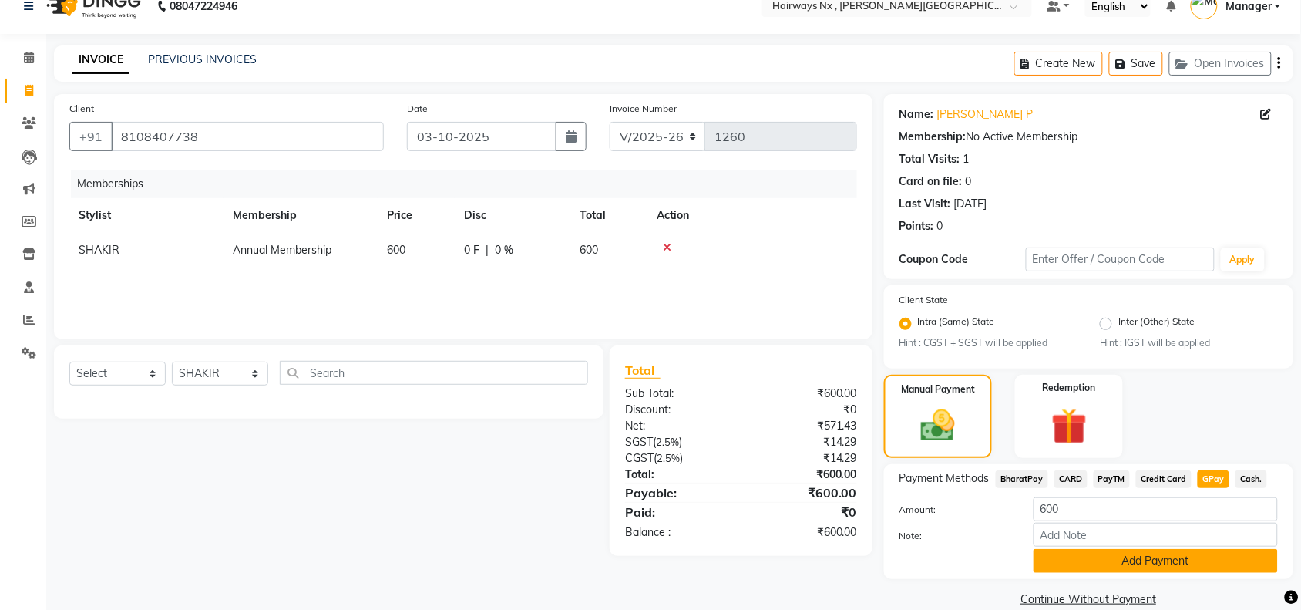
click at [1127, 557] on button "Add Payment" at bounding box center [1155, 561] width 244 height 24
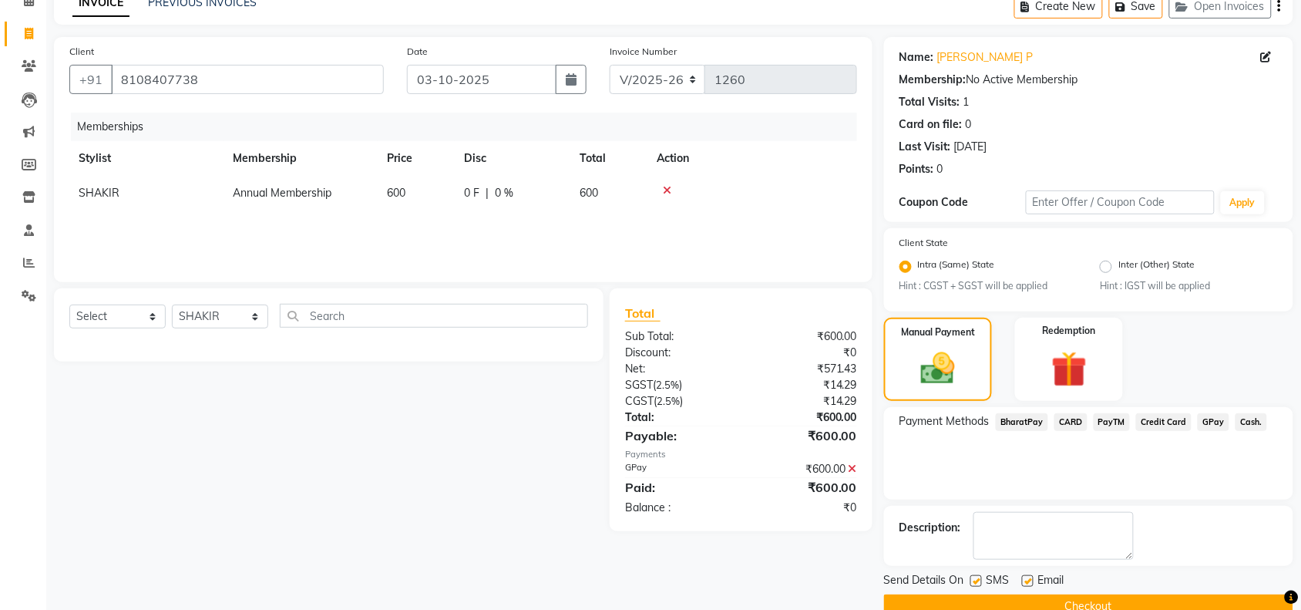
scroll to position [109, 0]
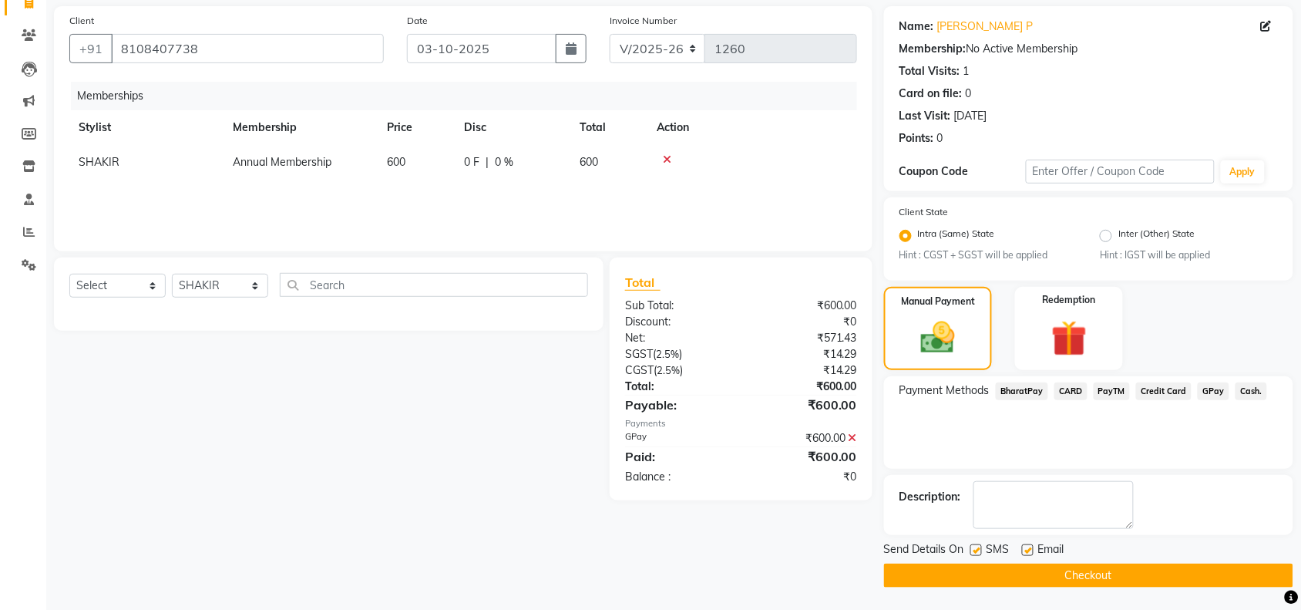
click at [1061, 570] on button "Checkout" at bounding box center [1088, 575] width 409 height 24
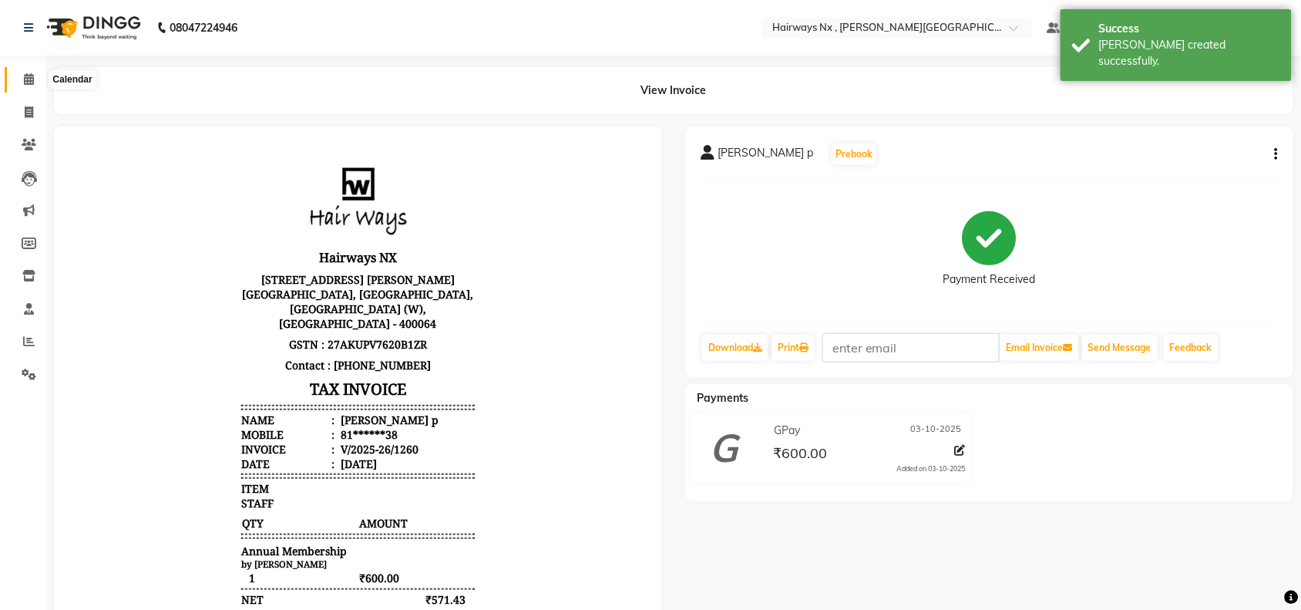
drag, startPoint x: 28, startPoint y: 78, endPoint x: 19, endPoint y: 71, distance: 11.0
click at [28, 78] on icon at bounding box center [29, 79] width 10 height 12
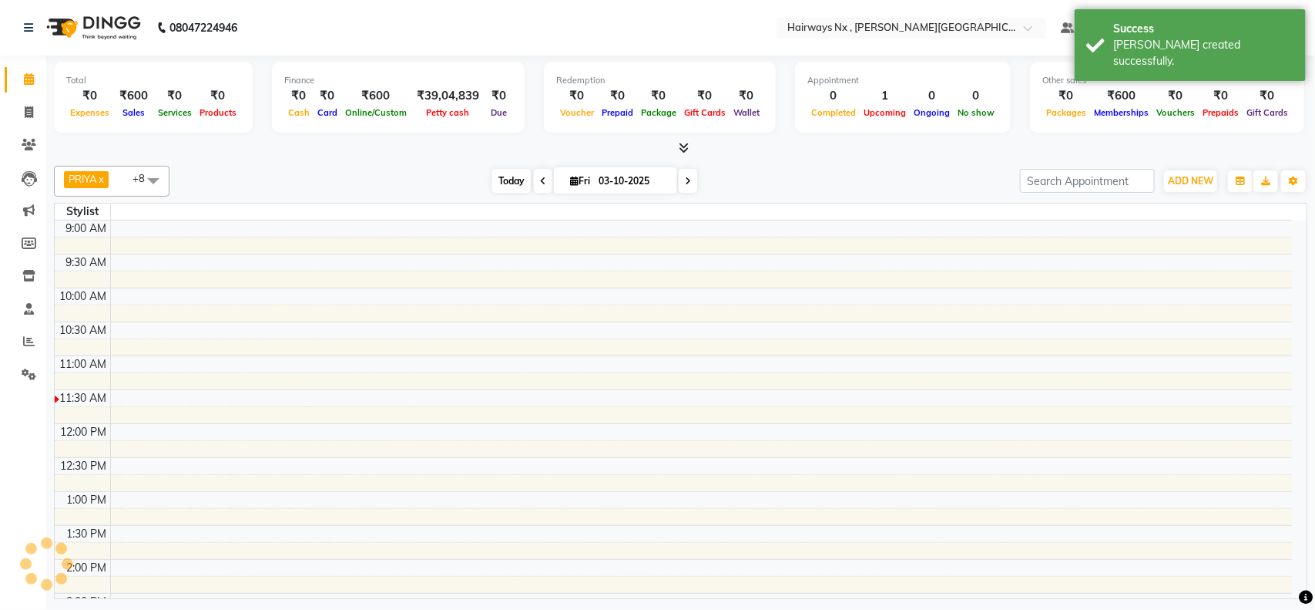
click at [502, 180] on span "Today" at bounding box center [511, 181] width 39 height 24
click at [493, 183] on span "Today" at bounding box center [511, 181] width 39 height 24
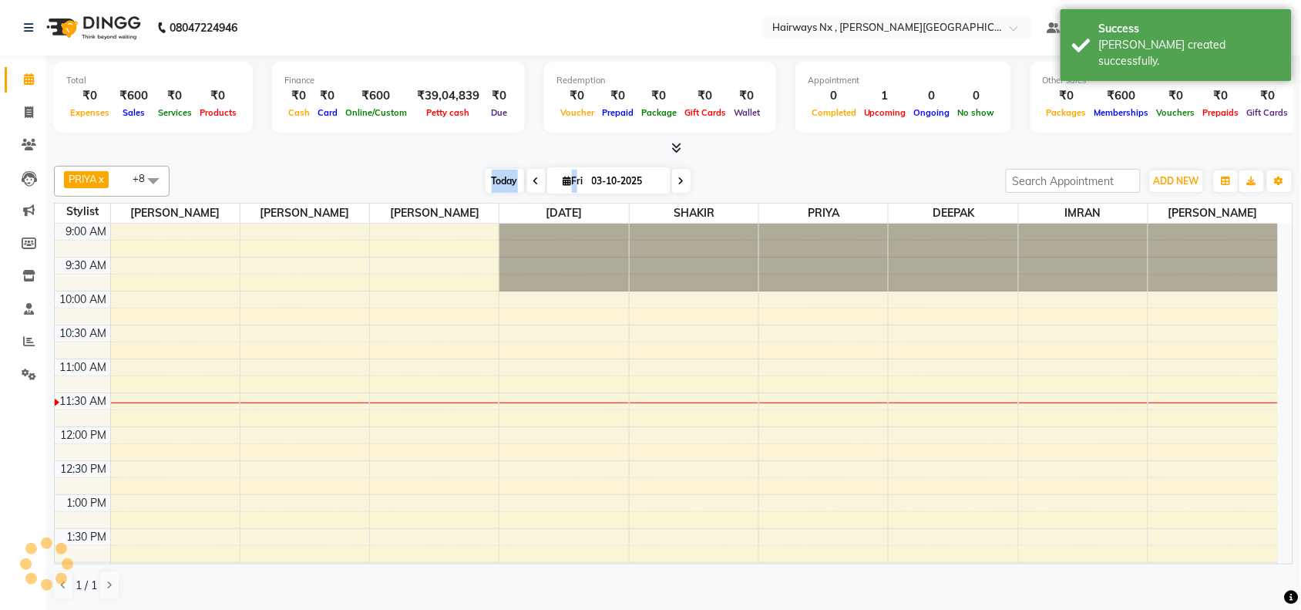
click at [493, 183] on span "Today" at bounding box center [504, 181] width 39 height 24
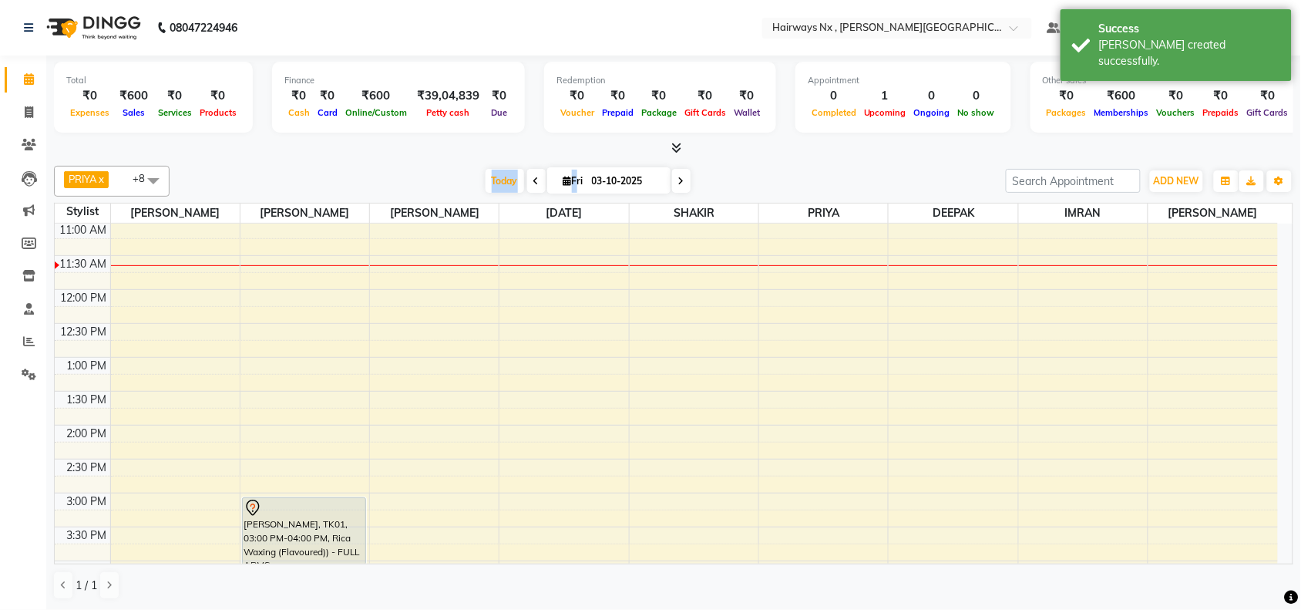
click at [359, 156] on div "Total ₹0 Expenses ₹600 Sales ₹0 Services ₹0 Products Finance ₹0 Cash ₹0 Card ₹6…" at bounding box center [673, 332] width 1254 height 554
click at [488, 177] on span "Today" at bounding box center [504, 181] width 39 height 24
